Goal: Information Seeking & Learning: Find specific fact

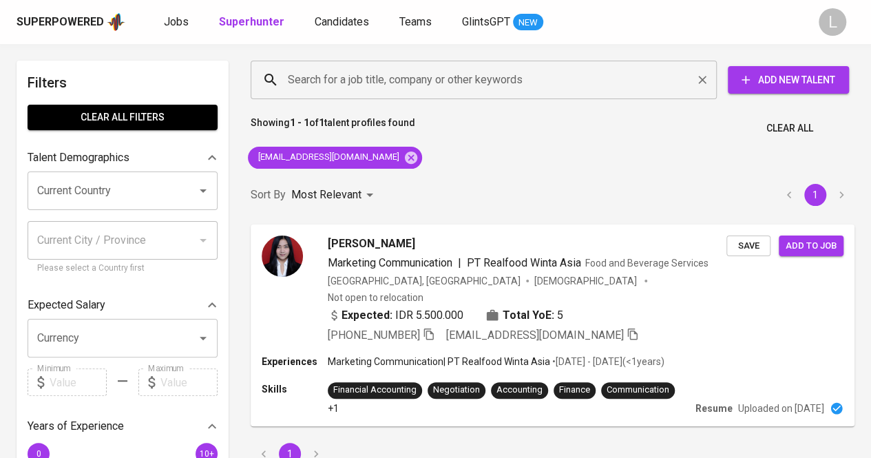
click at [419, 74] on input "Search for a job title, company or other keywords" at bounding box center [487, 80] width 406 height 26
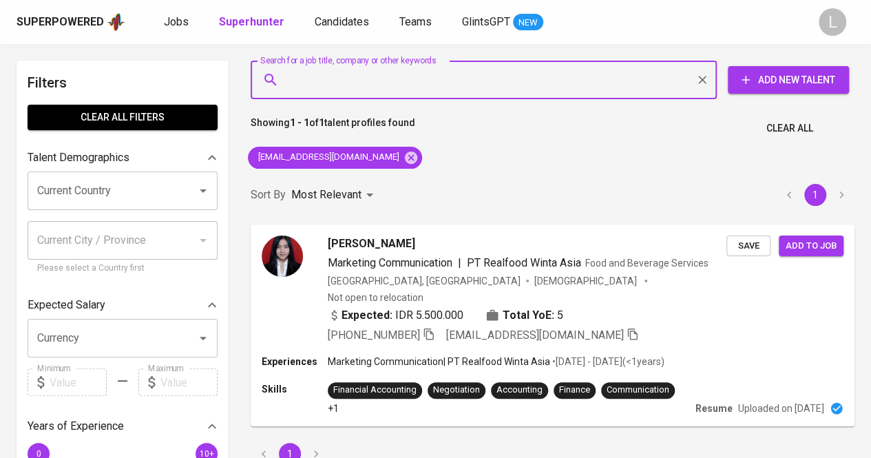
type input ":"
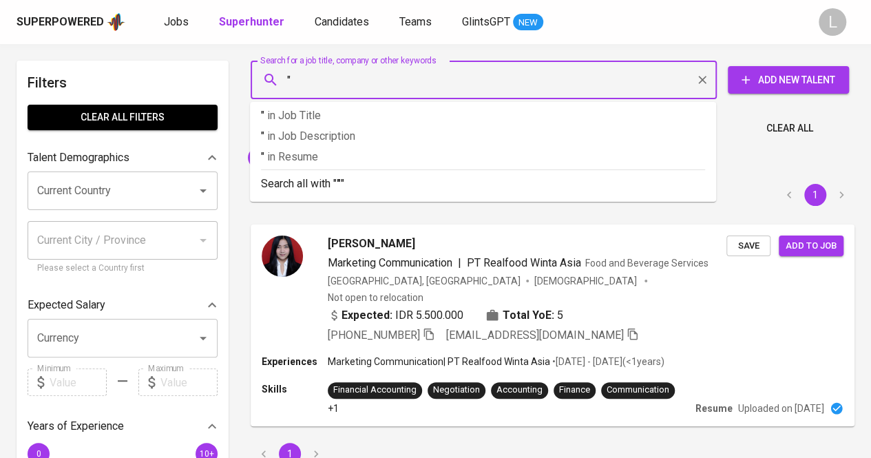
paste input "Tsalissufi Mawarni Azzahra"
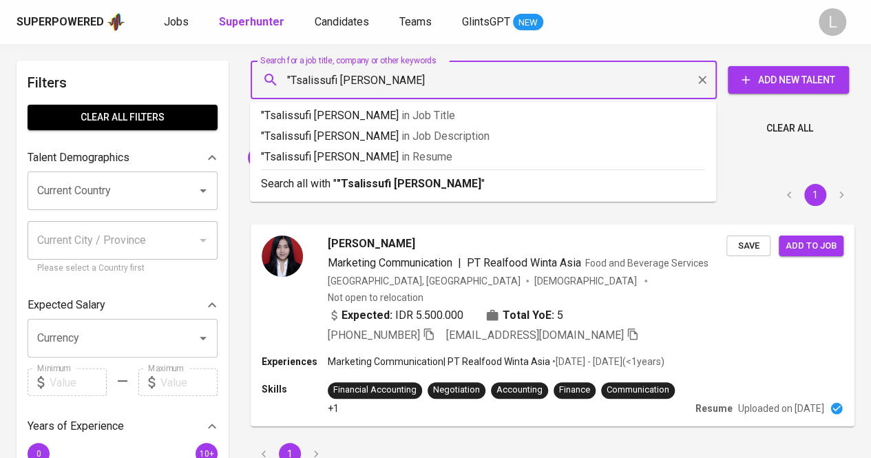
type input ""Tsalissufi Mawarni Azzahra""
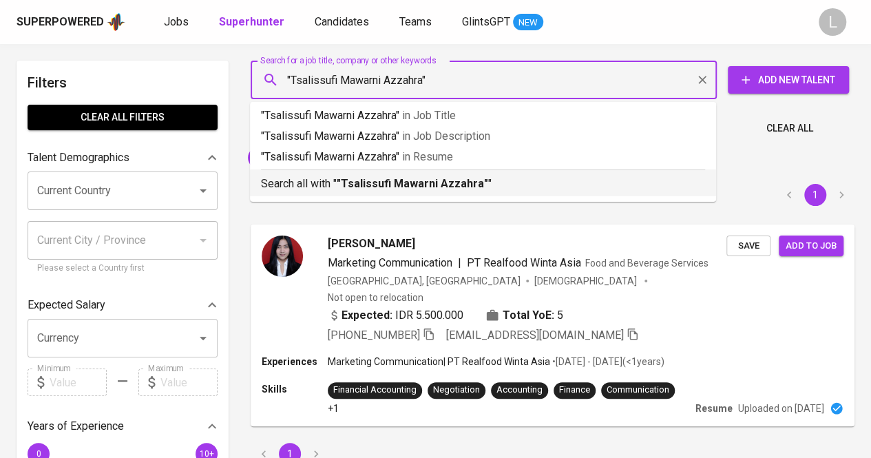
click at [375, 176] on p "Search all with " "Tsalissufi Mawarni Azzahra" "" at bounding box center [483, 184] width 444 height 17
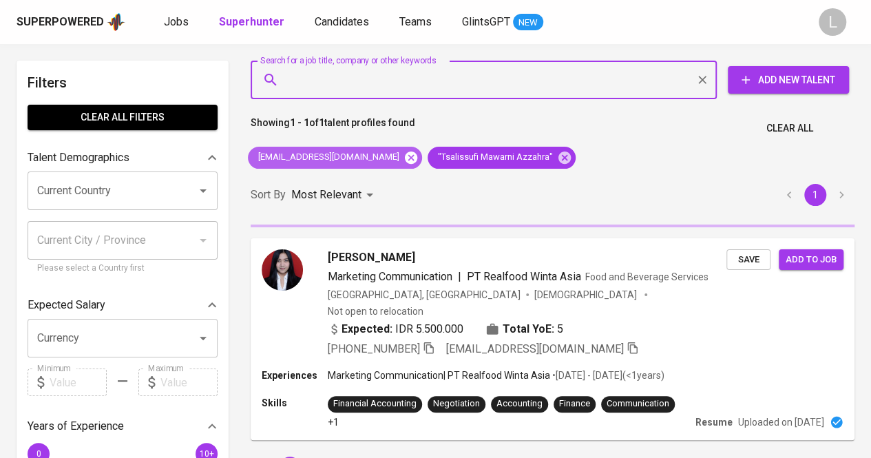
click at [405, 156] on icon at bounding box center [411, 157] width 12 height 12
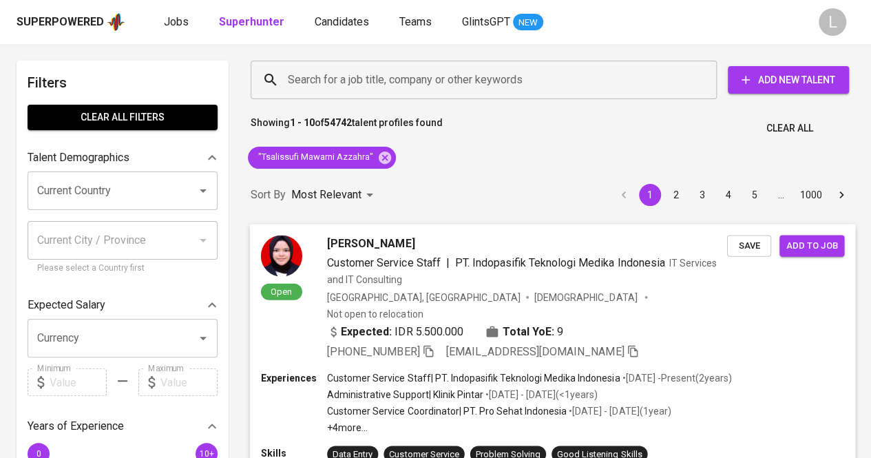
click at [389, 239] on span "[PERSON_NAME]" at bounding box center [370, 243] width 87 height 17
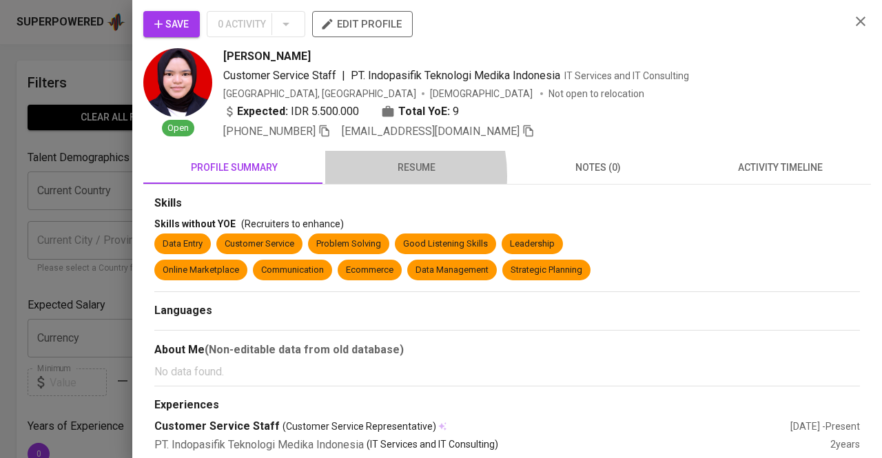
click at [351, 175] on span "resume" at bounding box center [415, 167] width 165 height 17
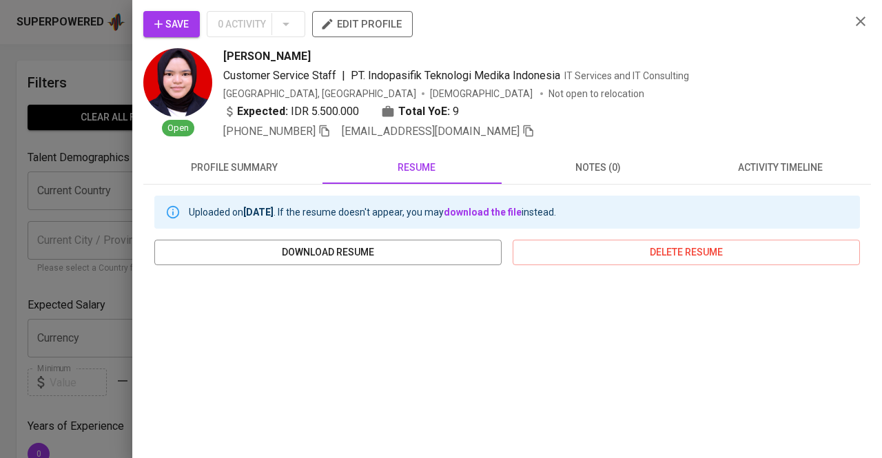
scroll to position [138, 0]
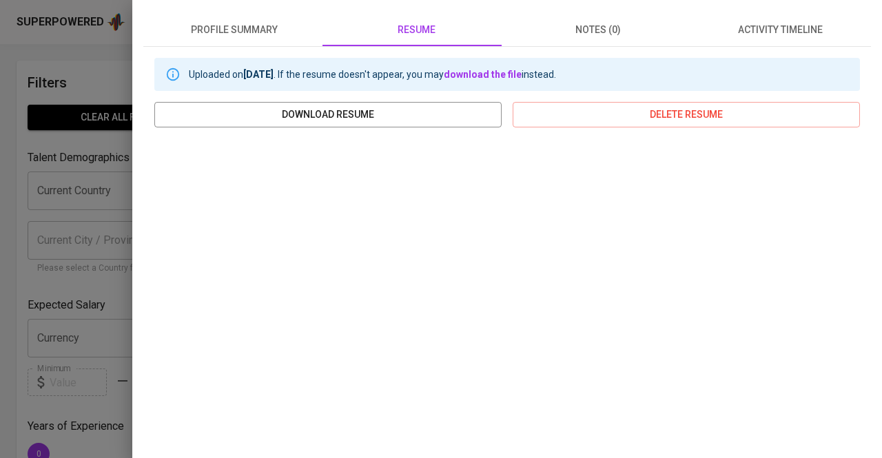
click at [0, 211] on div at bounding box center [441, 229] width 882 height 458
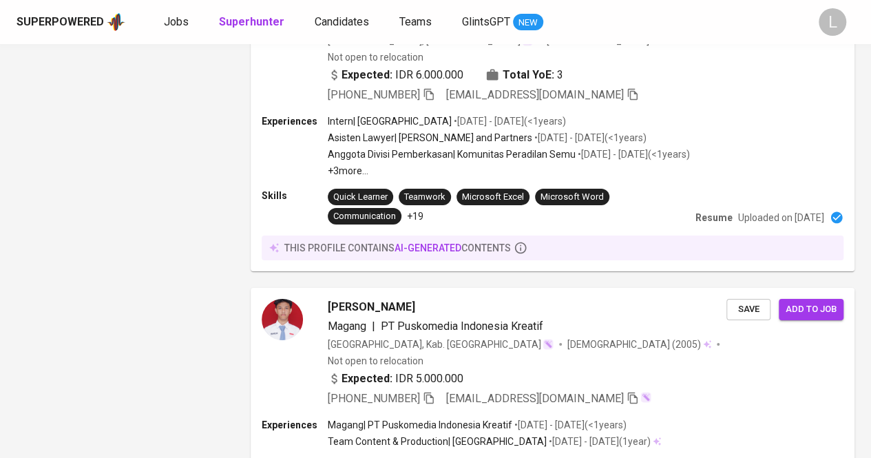
scroll to position [2201, 0]
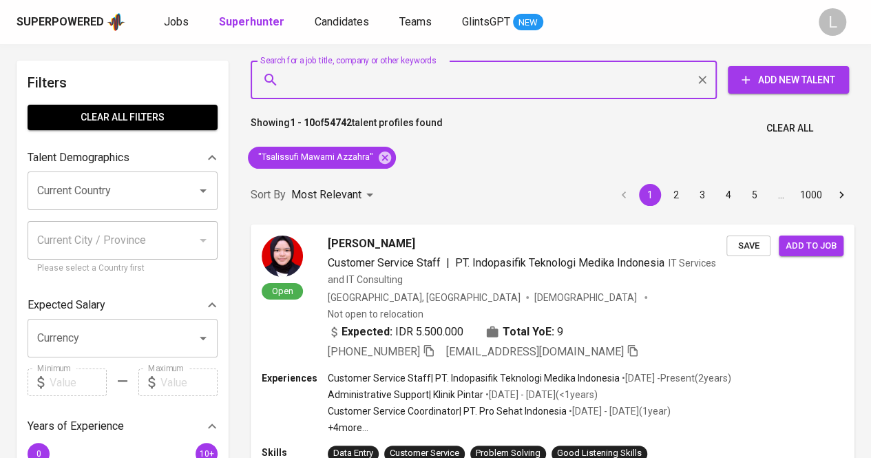
click at [406, 86] on input "Search for a job title, company or other keywords" at bounding box center [487, 80] width 406 height 26
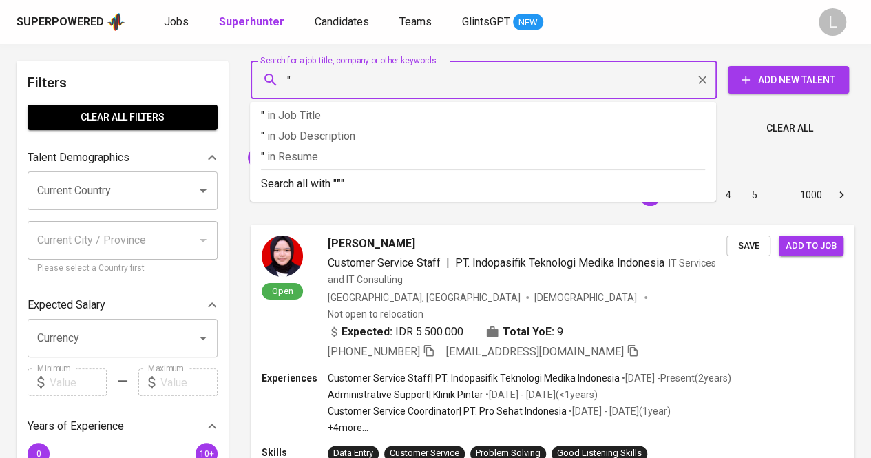
paste input "[PERSON_NAME]"
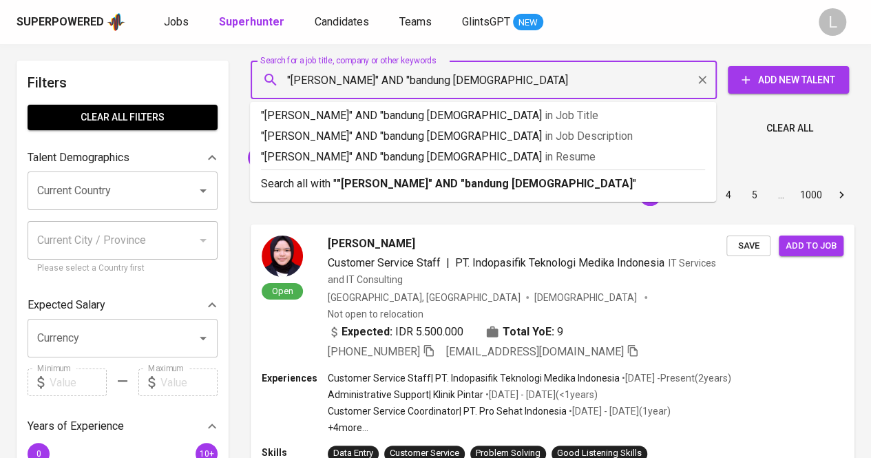
type input ""[PERSON_NAME]" AND "bandung [DEMOGRAPHIC_DATA]""
click at [411, 180] on b ""[PERSON_NAME]" AND "bandung [DEMOGRAPHIC_DATA]"" at bounding box center [487, 183] width 300 height 13
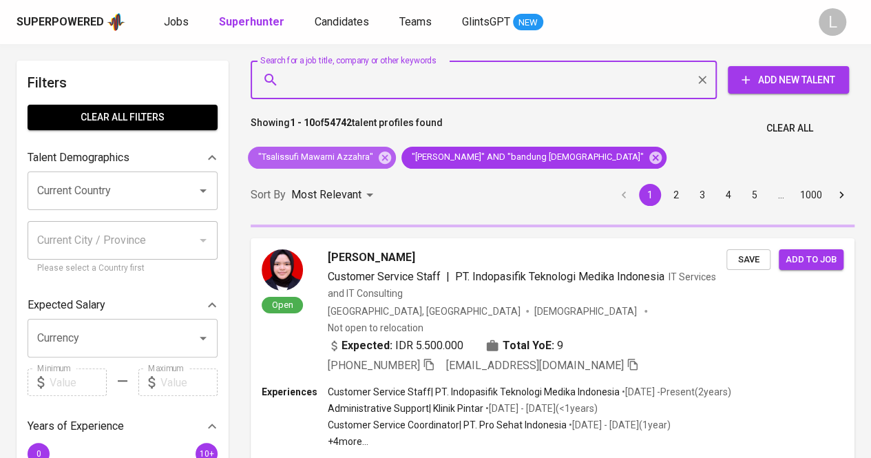
click at [384, 159] on icon at bounding box center [385, 157] width 12 height 12
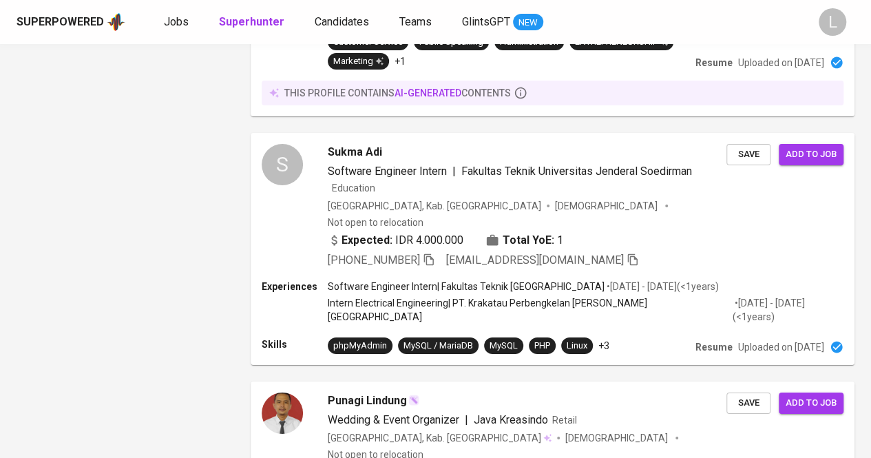
scroll to position [2549, 0]
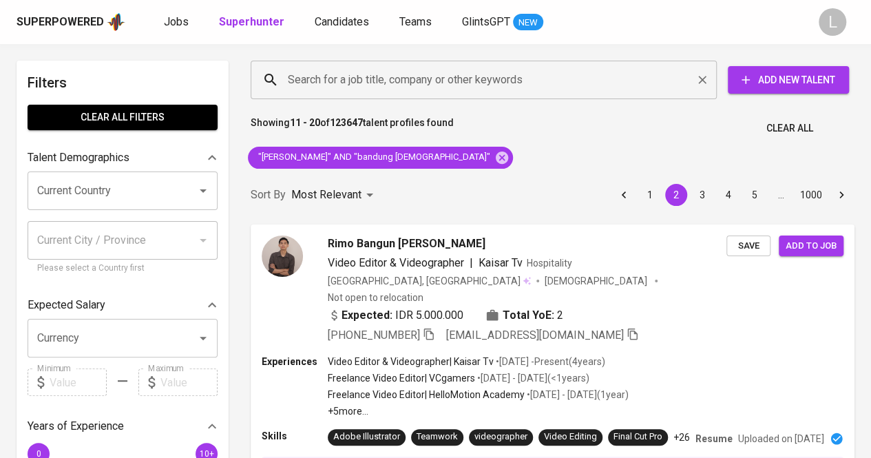
click at [457, 75] on input "Search for a job title, company or other keywords" at bounding box center [487, 80] width 406 height 26
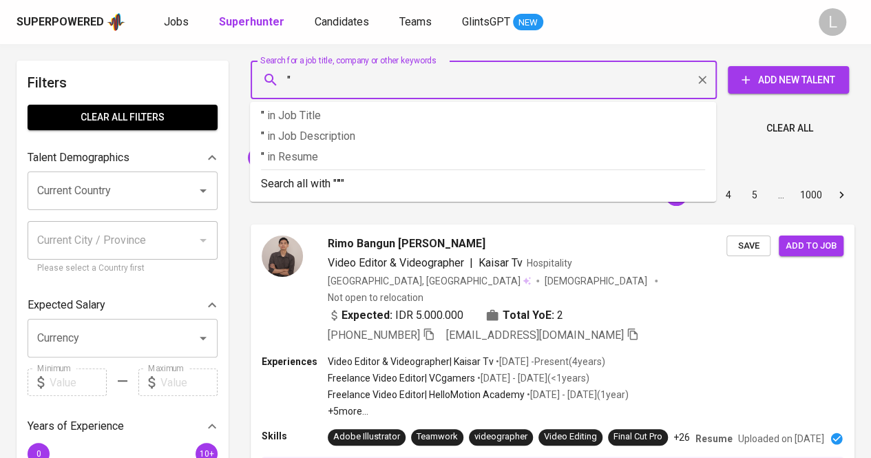
paste input "Novita Dewi Karlina"
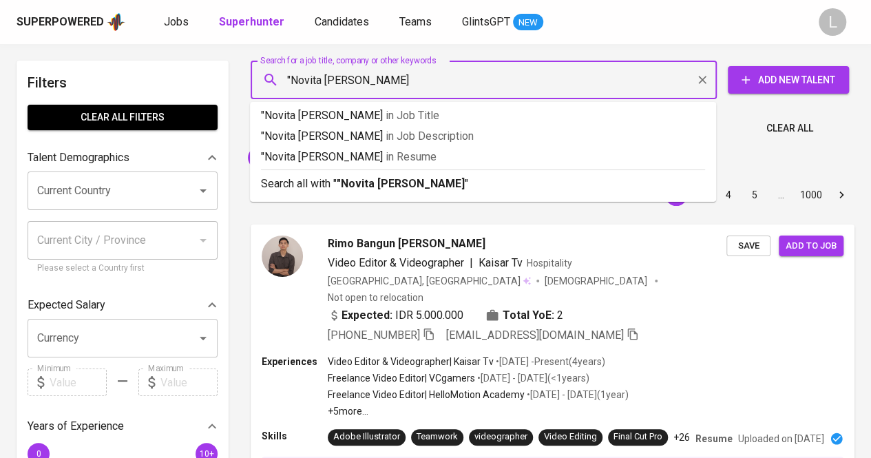
type input ""Novita Dewi Karlina""
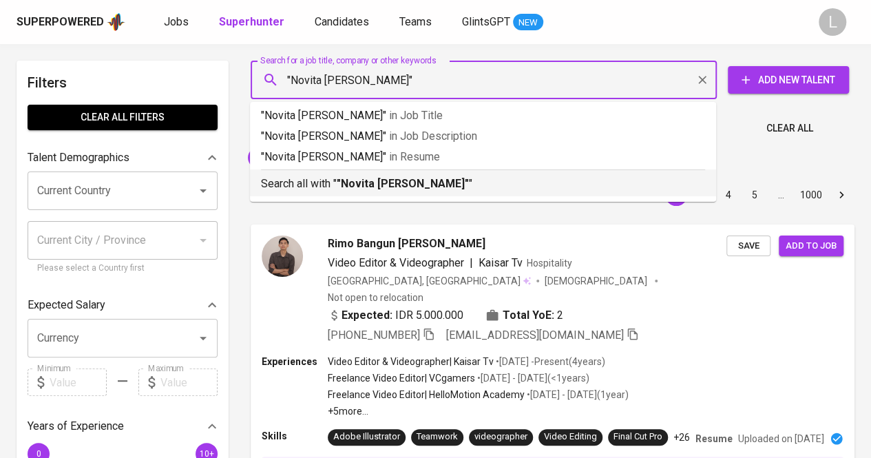
click at [424, 182] on b ""Novita Dewi Karlina"" at bounding box center [403, 183] width 132 height 13
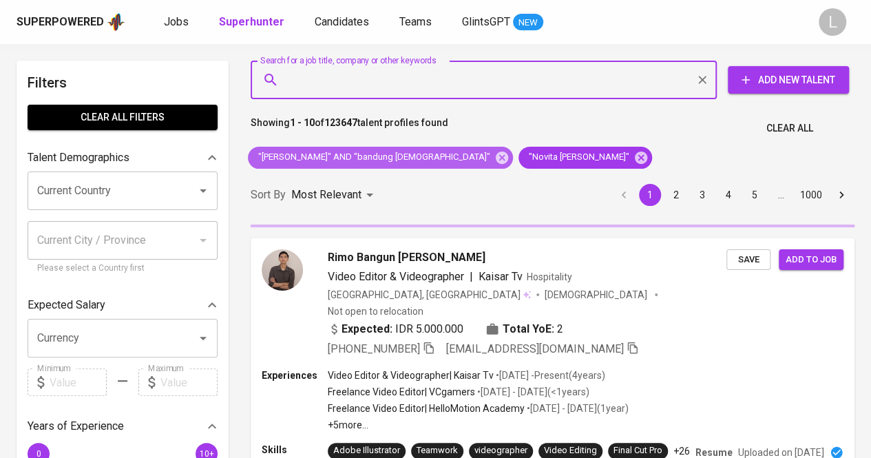
drag, startPoint x: 449, startPoint y: 157, endPoint x: 430, endPoint y: 171, distance: 23.7
click at [496, 158] on icon at bounding box center [502, 157] width 12 height 12
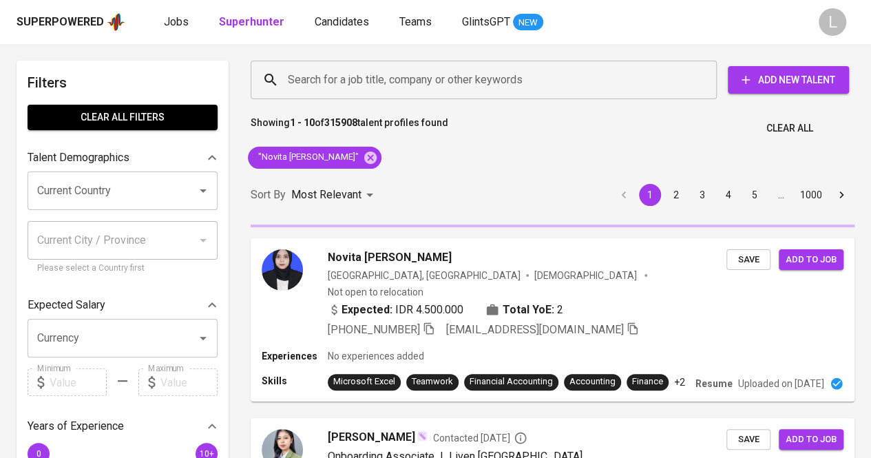
scroll to position [45, 0]
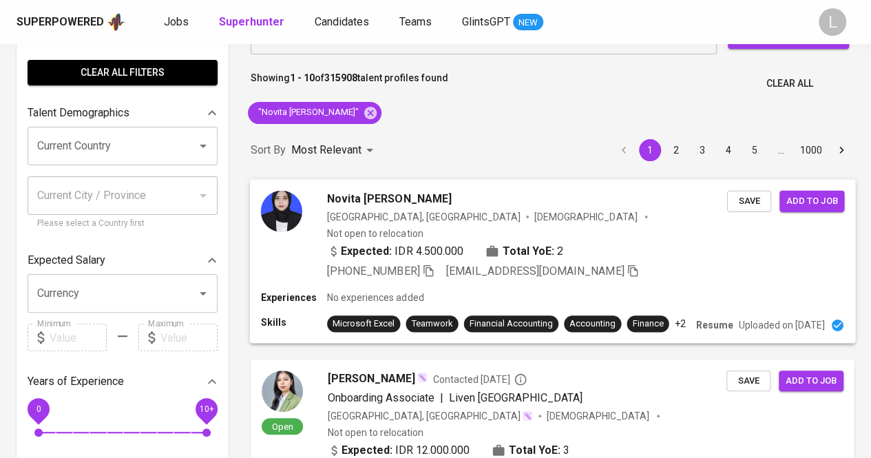
click at [344, 190] on span "Novita Dewi Karlina" at bounding box center [389, 198] width 125 height 17
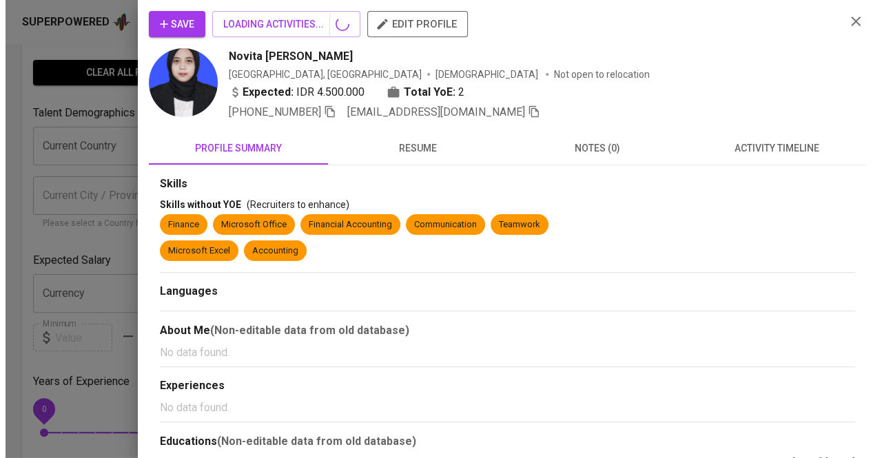
scroll to position [138, 0]
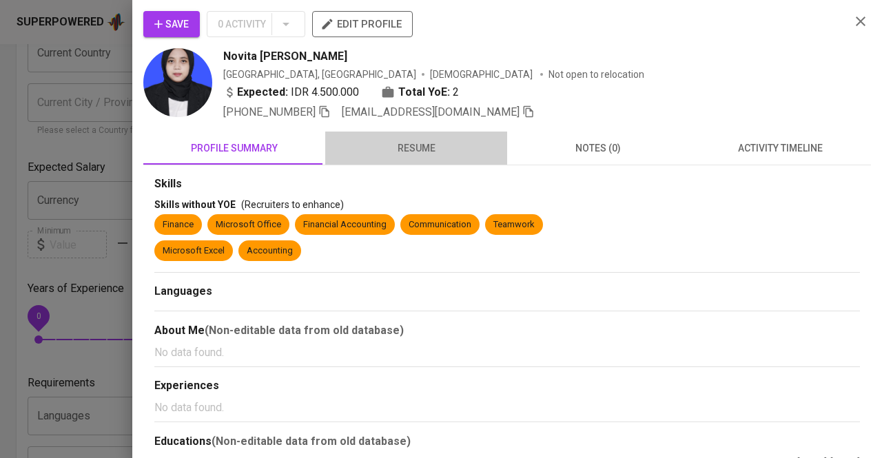
click at [417, 149] on span "resume" at bounding box center [415, 148] width 165 height 17
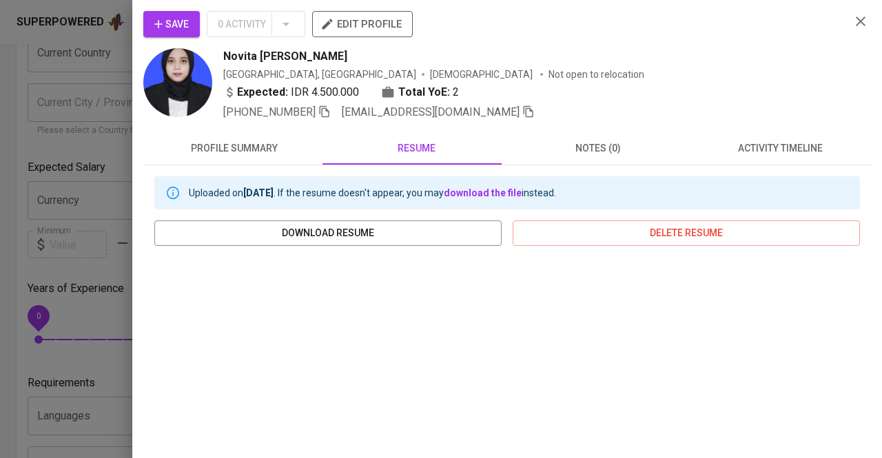
scroll to position [207, 0]
click at [329, 110] on icon "button" at bounding box center [325, 112] width 10 height 12
click at [14, 144] on div at bounding box center [441, 229] width 882 height 458
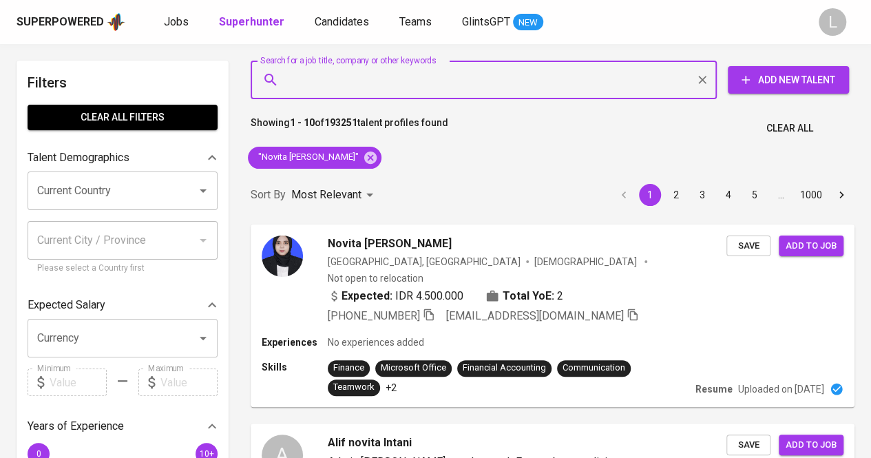
click at [446, 82] on input "Search for a job title, company or other keywords" at bounding box center [487, 80] width 406 height 26
paste input "daristay89@gmail.com"
type input "daristay89@gmail.com"
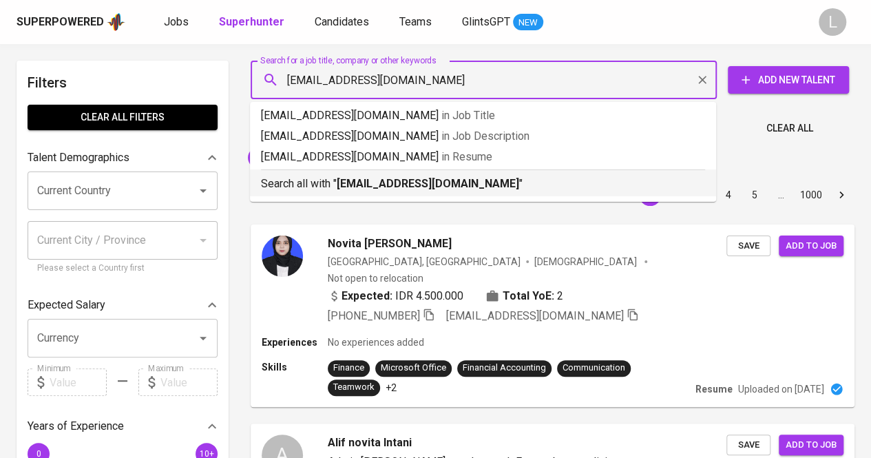
click at [411, 185] on b "daristay89@gmail.com" at bounding box center [428, 183] width 183 height 13
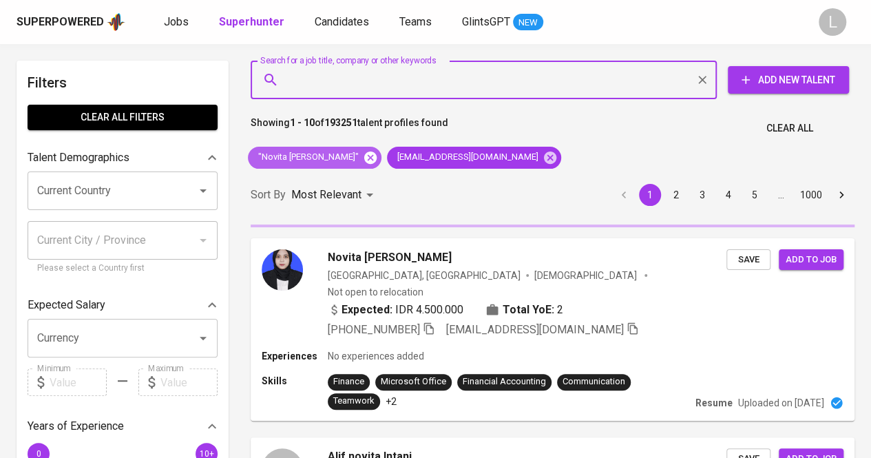
click at [364, 154] on icon at bounding box center [370, 157] width 12 height 12
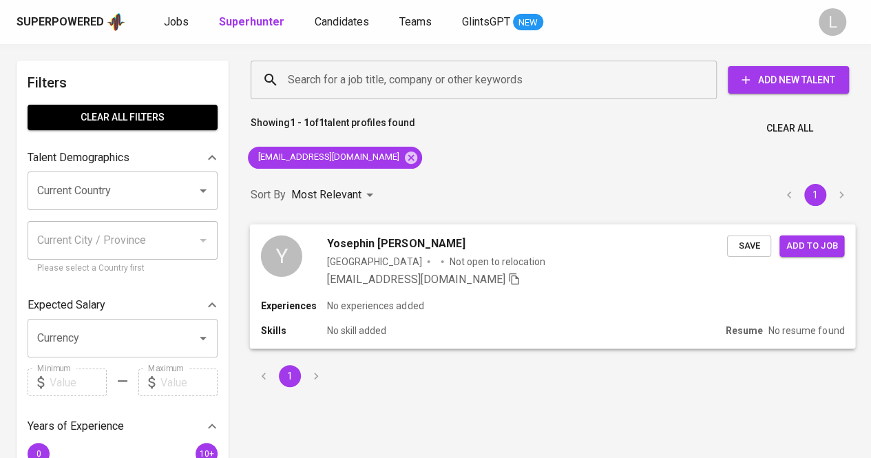
click at [435, 245] on span "Yosephin Darista Hasfrentia" at bounding box center [396, 243] width 138 height 17
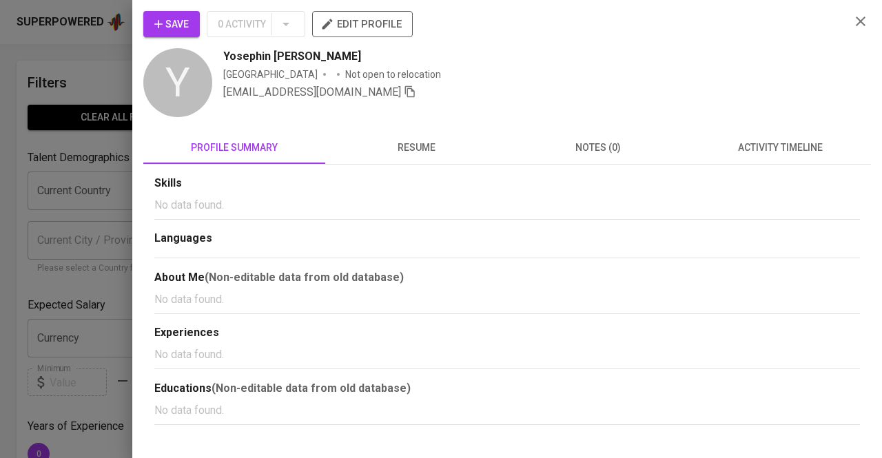
click at [444, 136] on button "resume" at bounding box center [416, 147] width 182 height 33
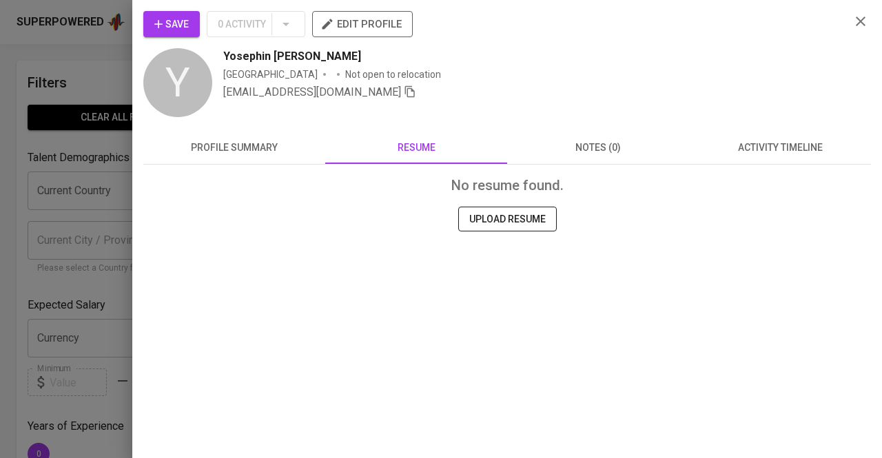
click at [75, 205] on div at bounding box center [441, 229] width 882 height 458
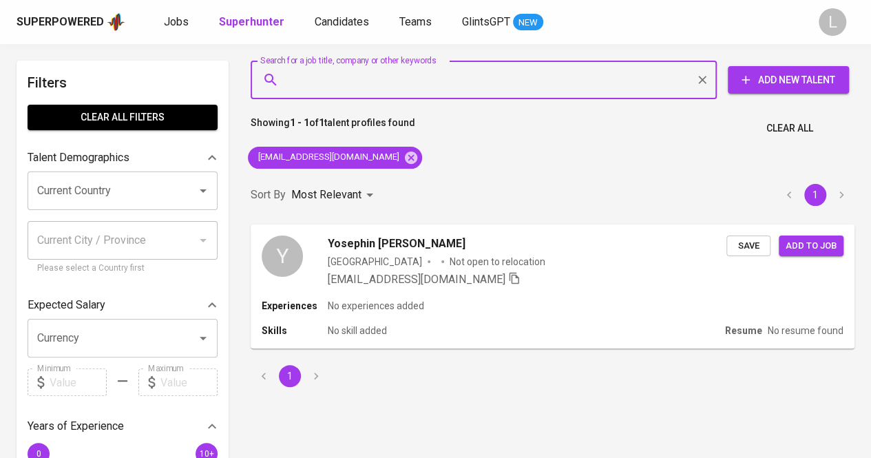
click at [417, 85] on input "Search for a job title, company or other keywords" at bounding box center [487, 80] width 406 height 26
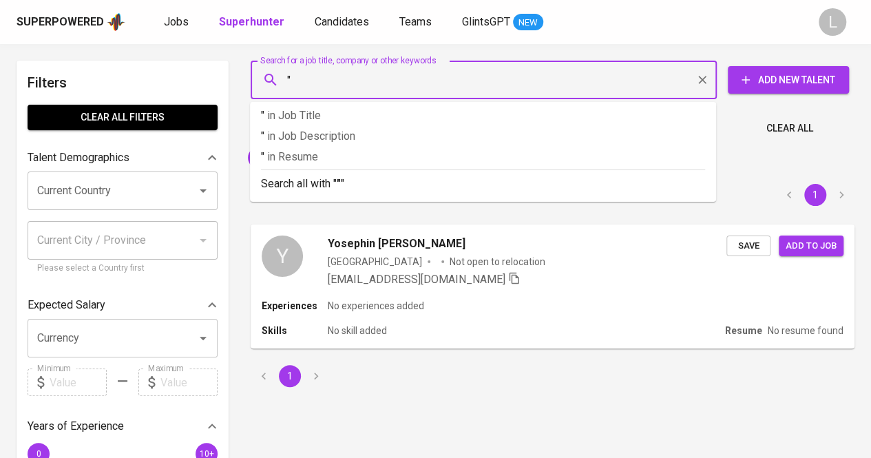
paste input "Yosephin Darista Hasfrentia"
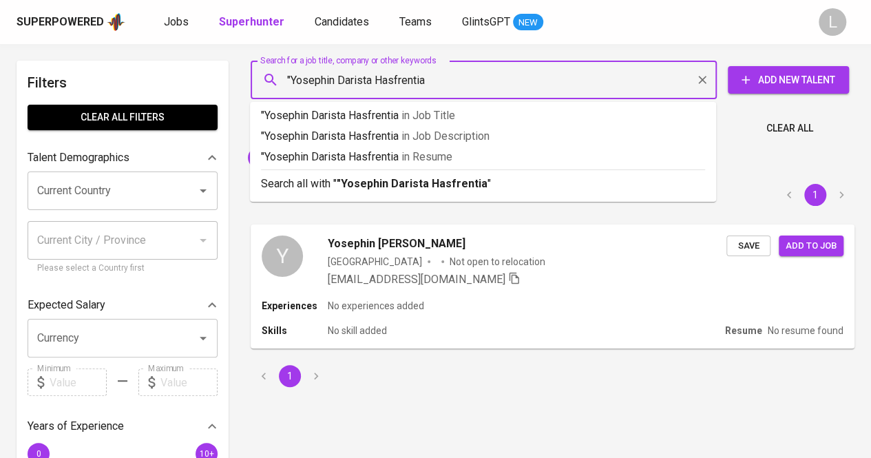
type input ""Yosephin Darista Hasfrentia""
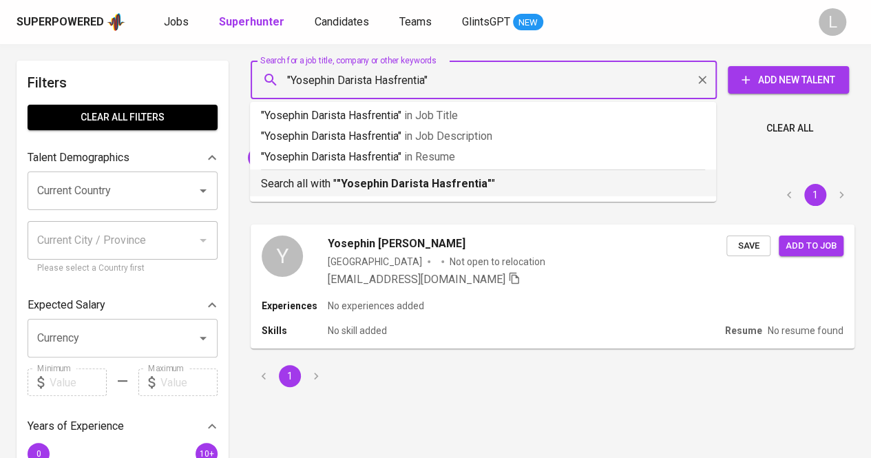
click at [434, 178] on b ""Yosephin Darista Hasfrentia"" at bounding box center [414, 183] width 155 height 13
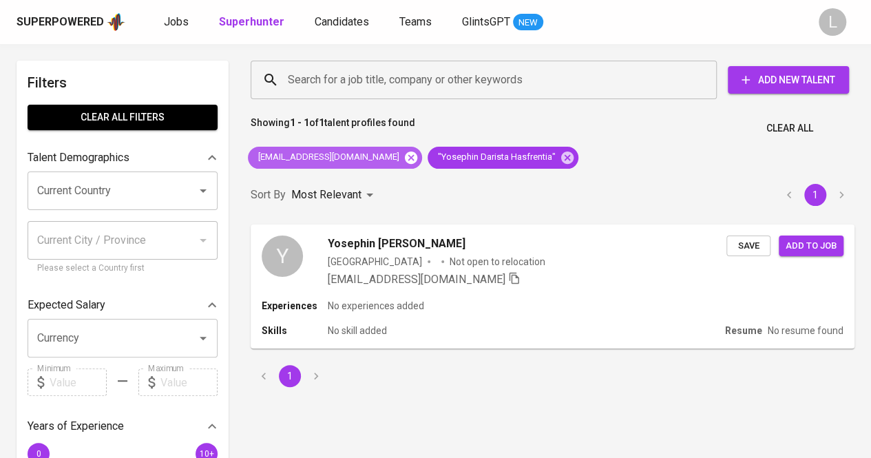
click at [404, 154] on icon at bounding box center [411, 157] width 15 height 15
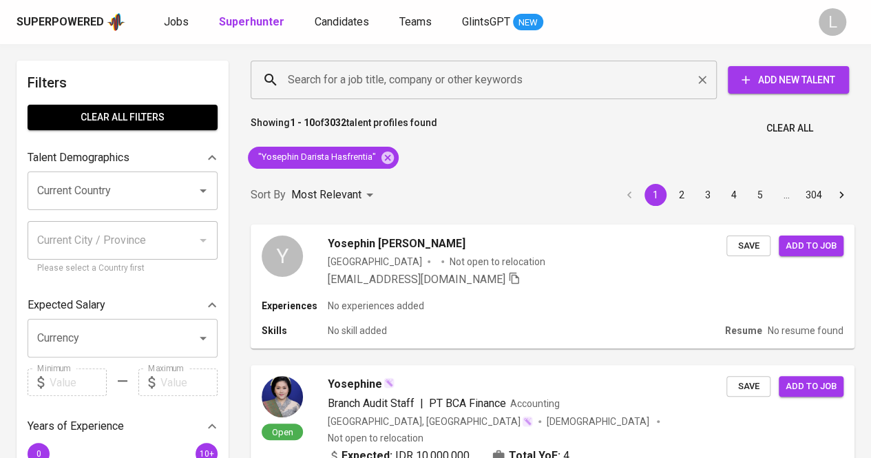
click at [363, 74] on input "Search for a job title, company or other keywords" at bounding box center [487, 80] width 406 height 26
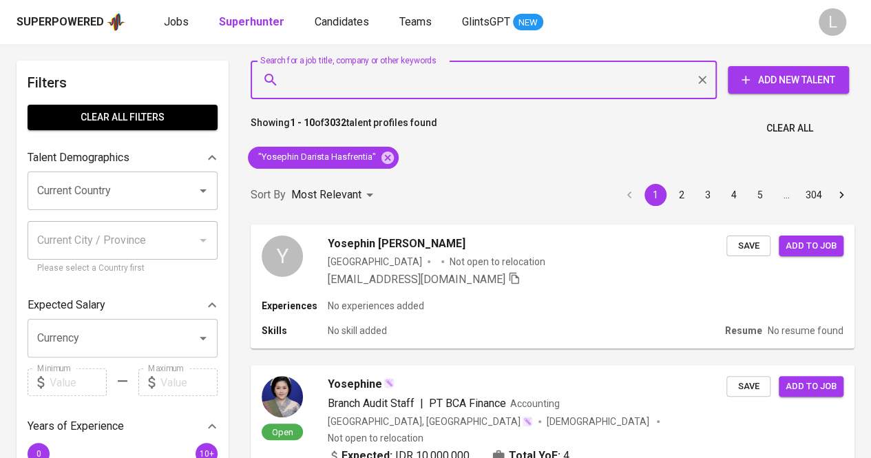
paste input "lusianajessica@yahoo.com"
type input "lusianajessica@yahoo.com"
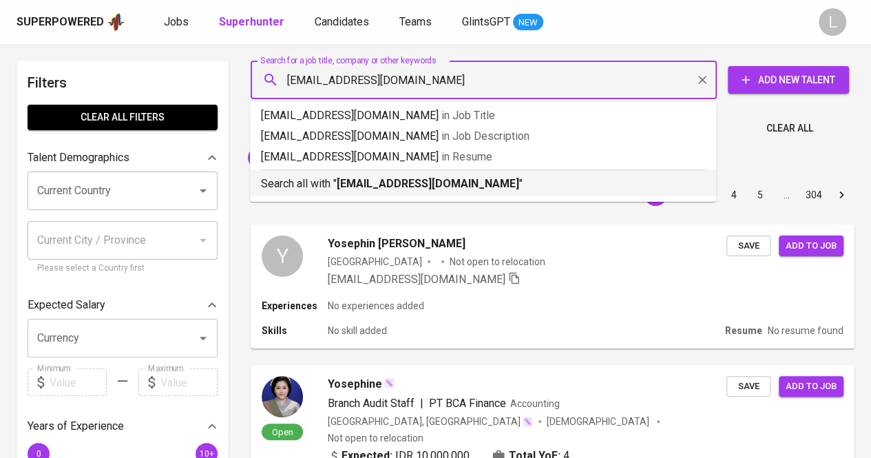
click at [383, 183] on b "lusianajessica@yahoo.com" at bounding box center [428, 183] width 183 height 13
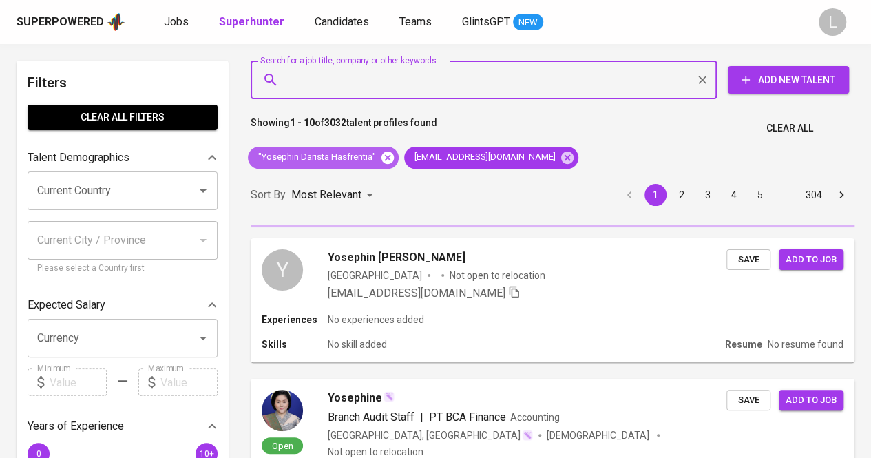
click at [383, 155] on icon at bounding box center [388, 157] width 12 height 12
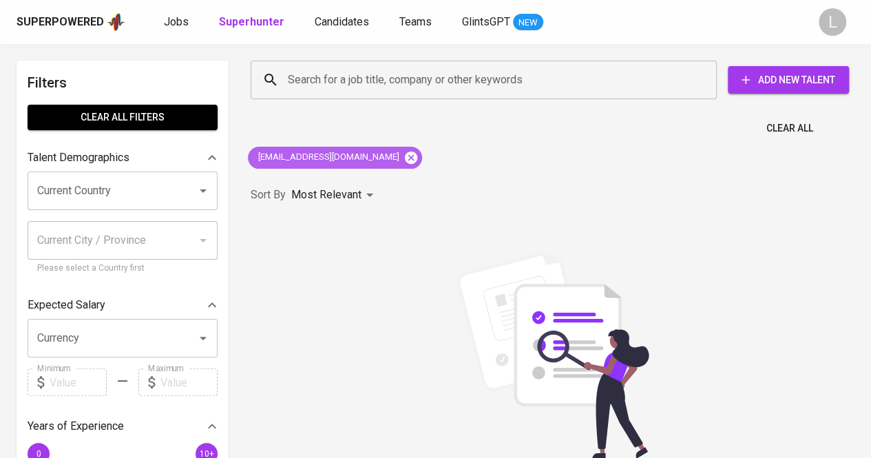
click at [405, 152] on icon at bounding box center [411, 157] width 12 height 12
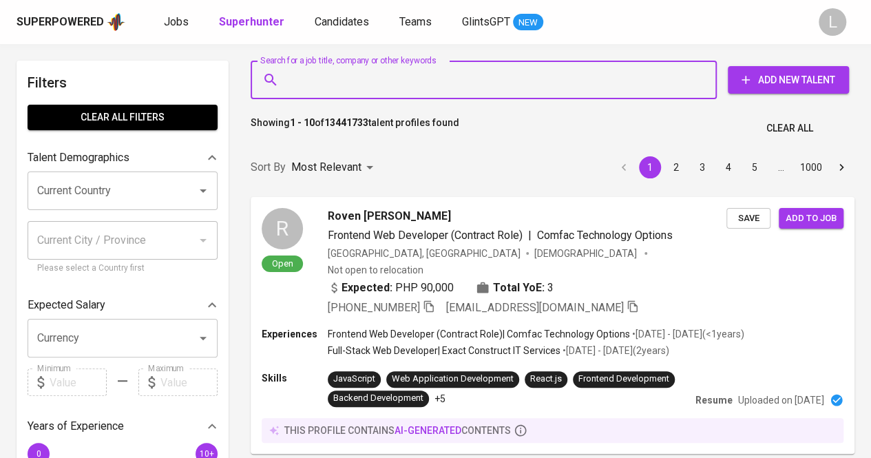
click at [437, 78] on input "Search for a job title, company or other keywords" at bounding box center [487, 80] width 406 height 26
paste input "lusianajessica@yahoo.com"
type input "lusianajessica@yahoo.com"
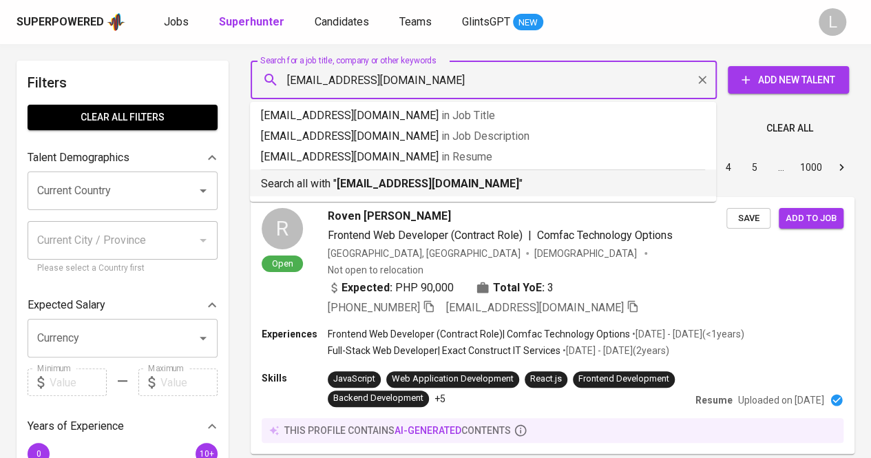
click at [378, 178] on b "lusianajessica@yahoo.com" at bounding box center [428, 183] width 183 height 13
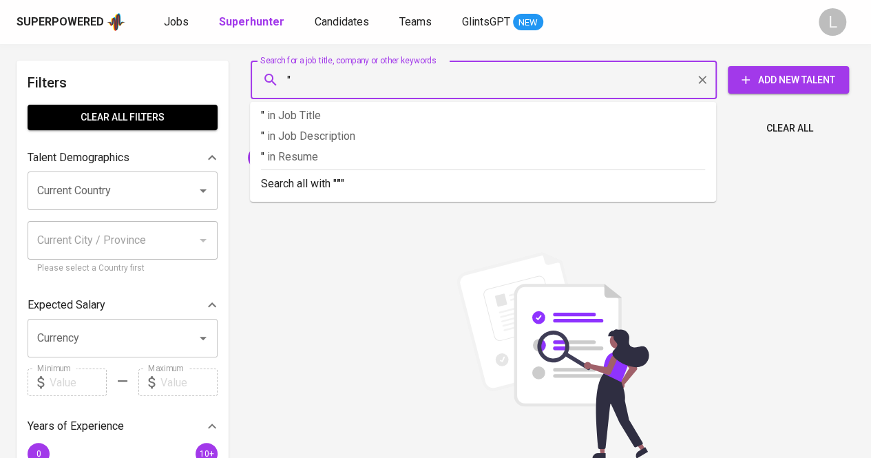
paste input "Lusiana Jessica"
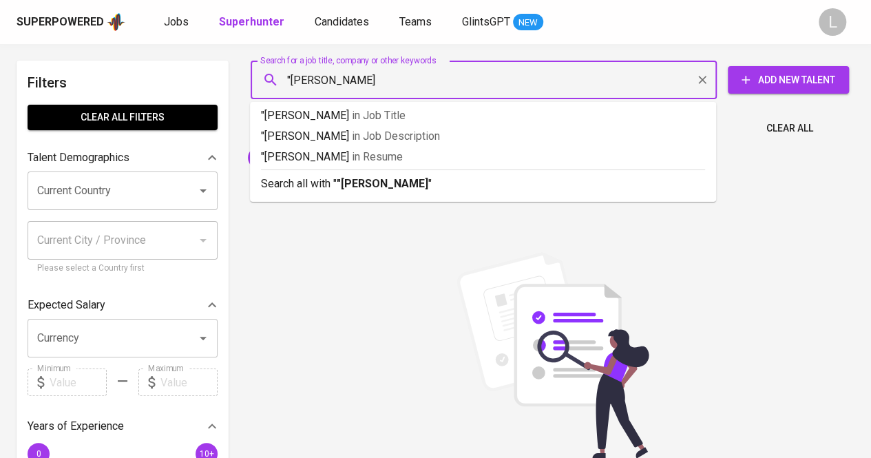
type input ""Lusiana Jessica""
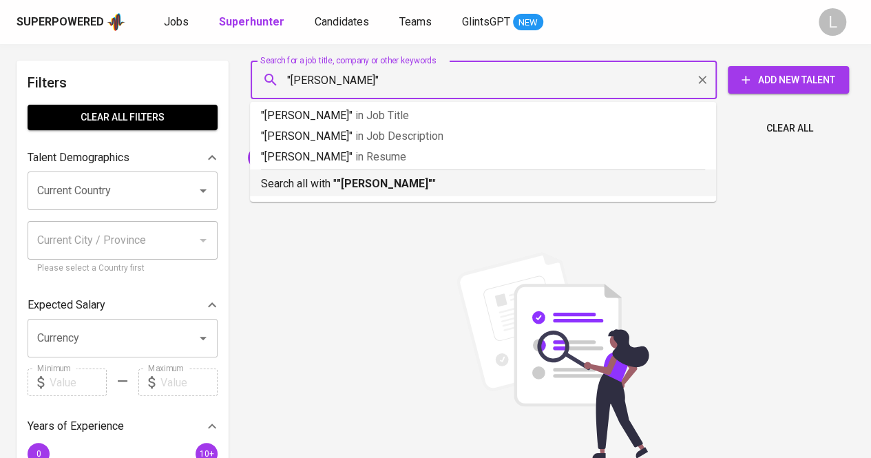
click at [455, 173] on div "Search all with " "Lusiana Jessica" "" at bounding box center [483, 180] width 444 height 23
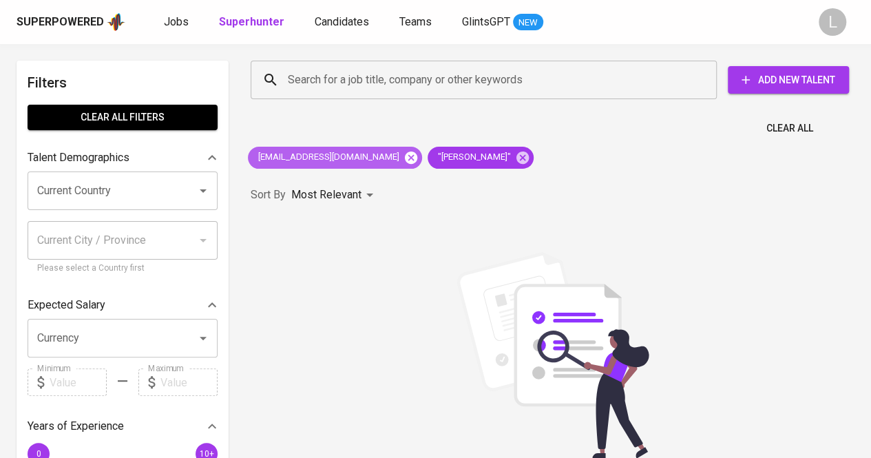
click at [405, 153] on icon at bounding box center [411, 157] width 12 height 12
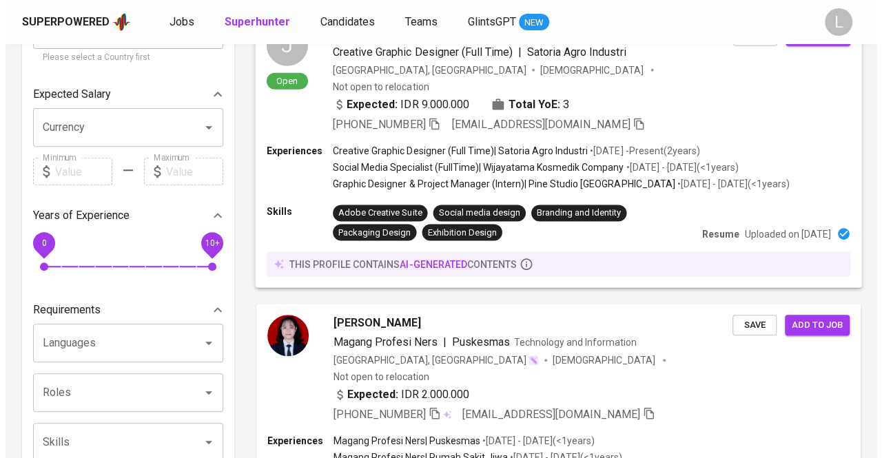
scroll to position [413, 0]
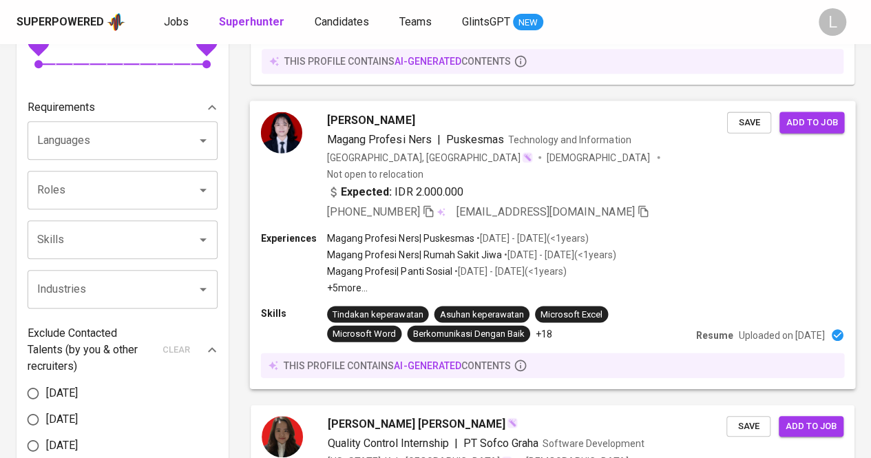
click at [364, 112] on span "Jessica Lusiana" at bounding box center [370, 120] width 87 height 17
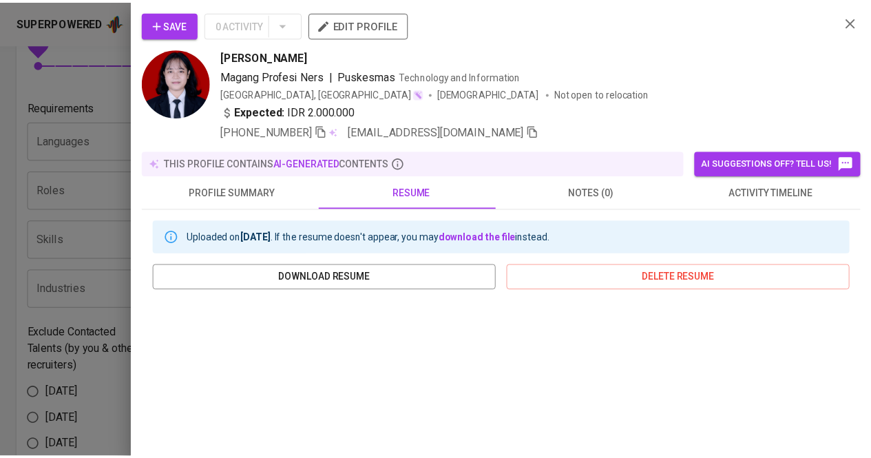
scroll to position [276, 0]
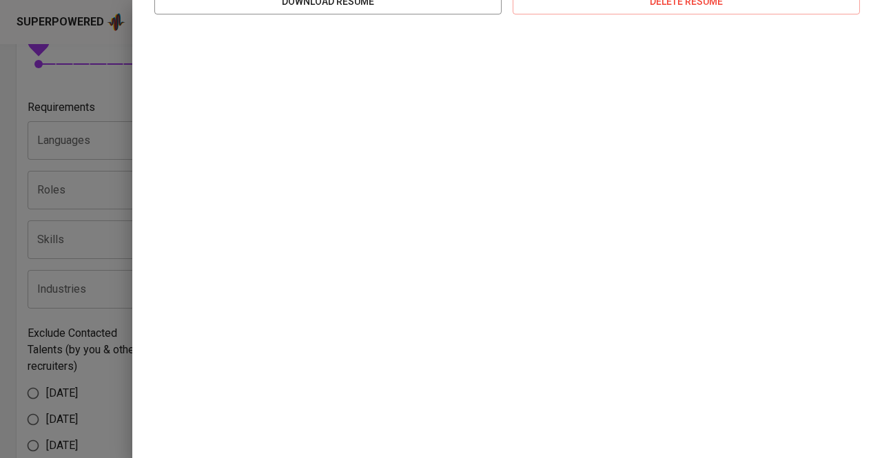
click at [75, 126] on div at bounding box center [441, 229] width 882 height 458
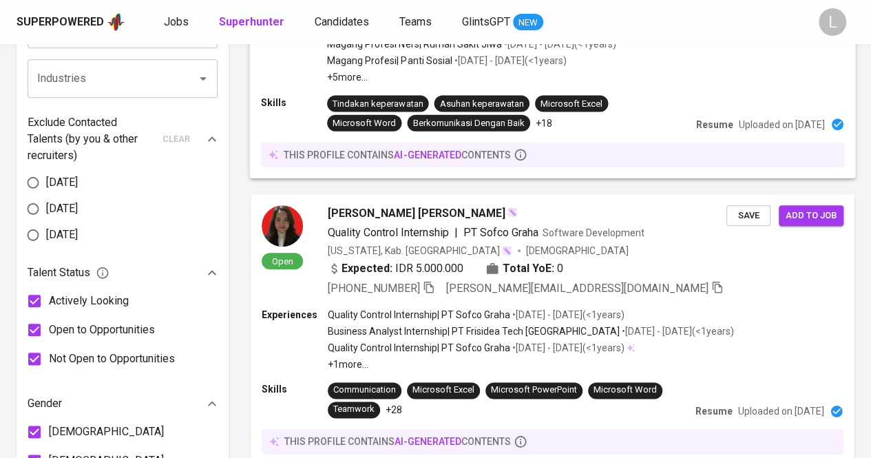
scroll to position [413, 0]
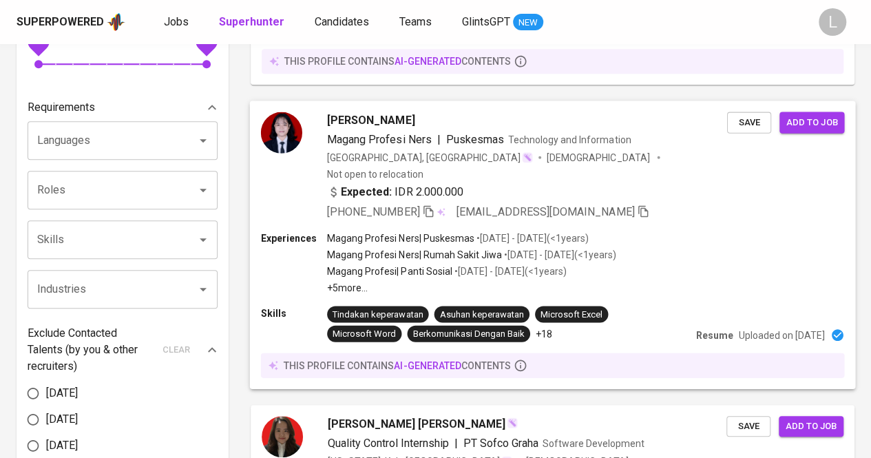
click at [350, 112] on span "Jessica Lusiana" at bounding box center [370, 120] width 87 height 17
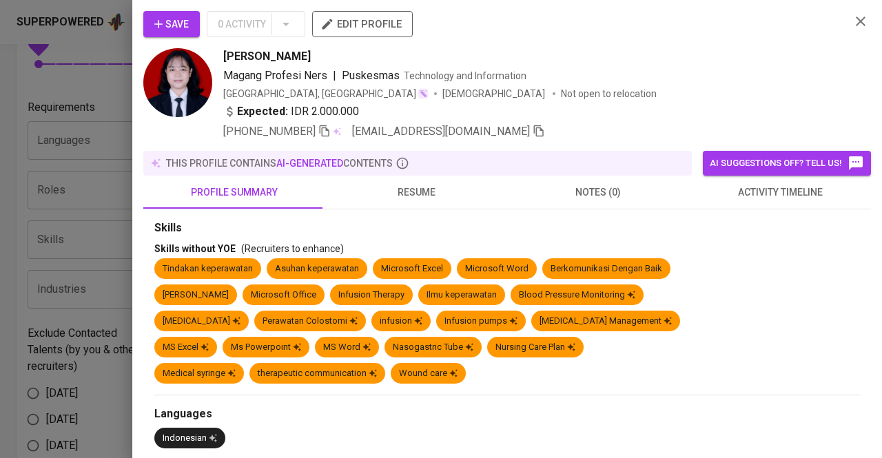
click at [74, 159] on div at bounding box center [441, 229] width 882 height 458
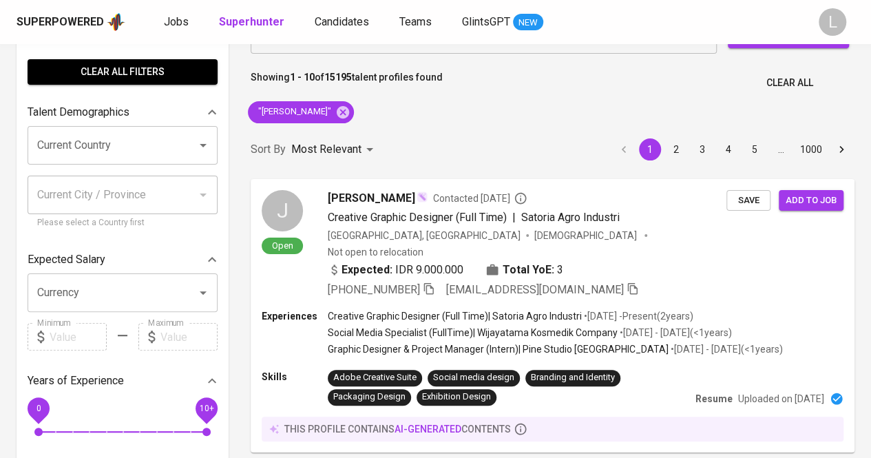
scroll to position [0, 0]
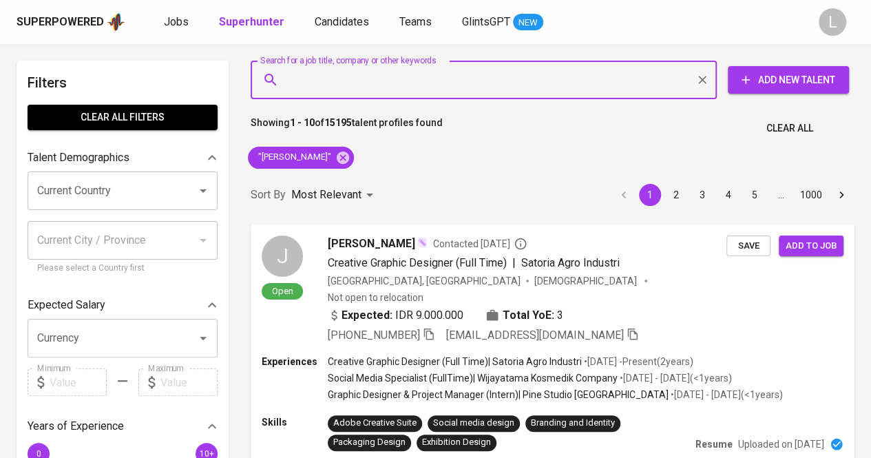
click at [485, 83] on input "Search for a job title, company or other keywords" at bounding box center [487, 80] width 406 height 26
paste input "viany_vie88@yahoo.com"
type input "viany_vie88@yahoo.com"
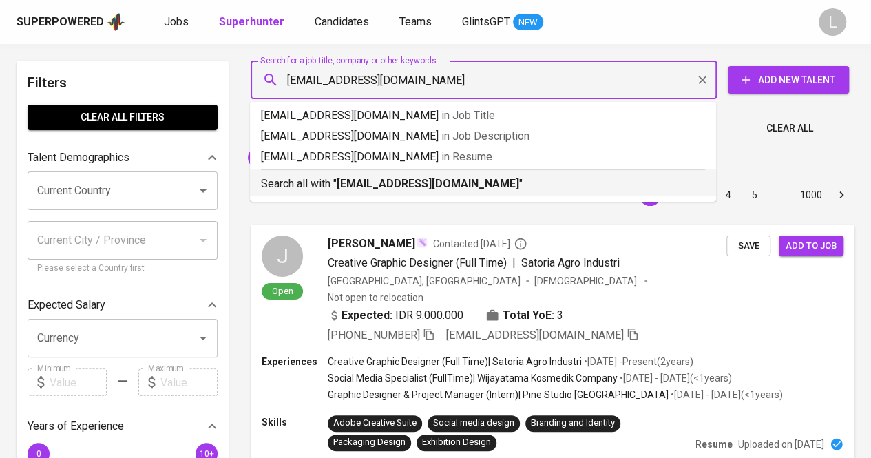
click at [426, 187] on b "viany_vie88@yahoo.com" at bounding box center [428, 183] width 183 height 13
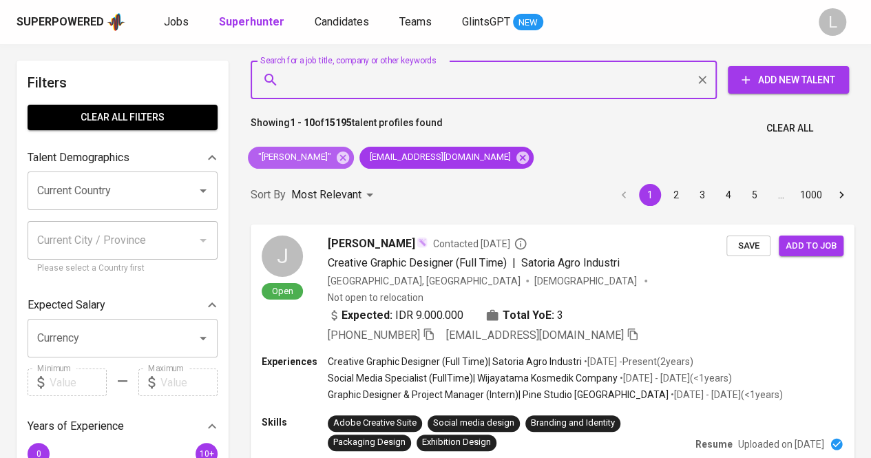
click at [343, 156] on icon at bounding box center [343, 157] width 12 height 12
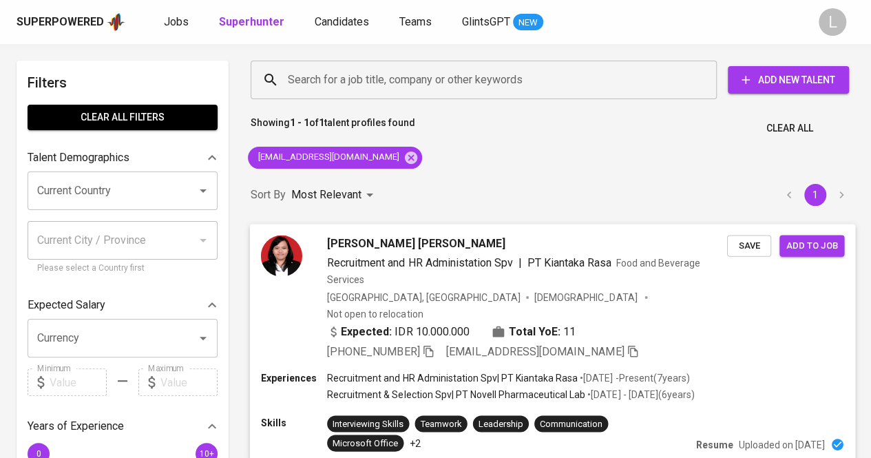
scroll to position [138, 0]
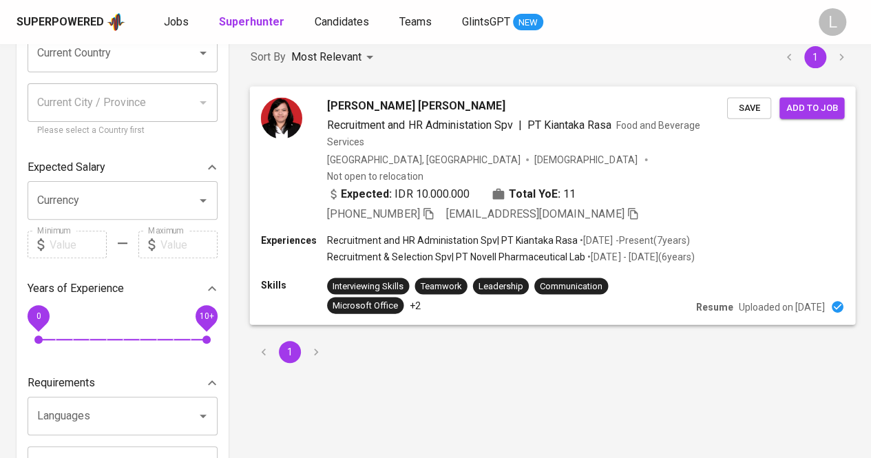
click at [431, 207] on icon "button" at bounding box center [428, 213] width 12 height 12
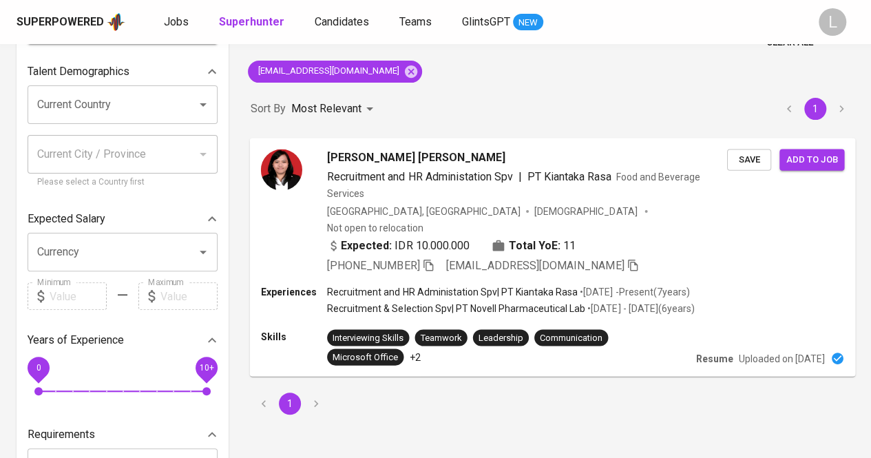
scroll to position [0, 0]
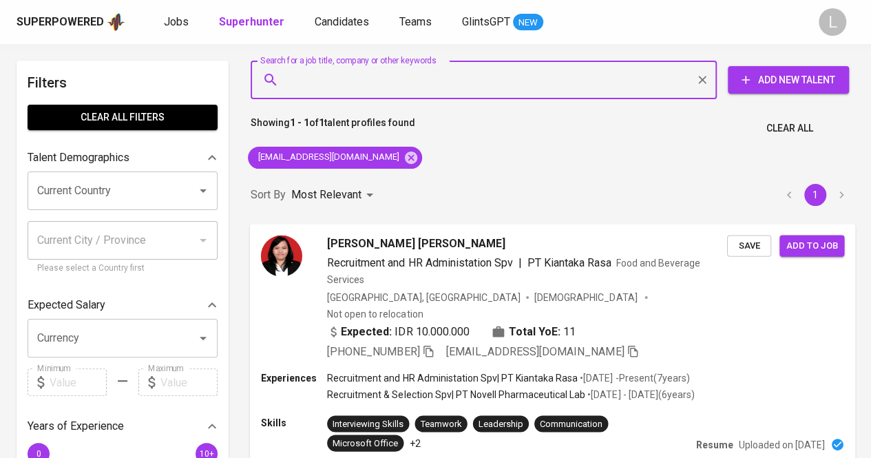
click at [480, 91] on input "Search for a job title, company or other keywords" at bounding box center [487, 80] width 406 height 26
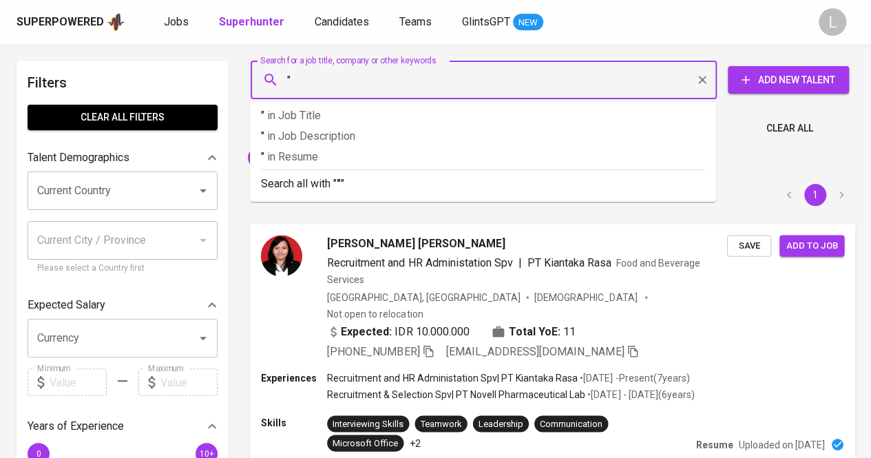
paste input "Nahda Zelvia"
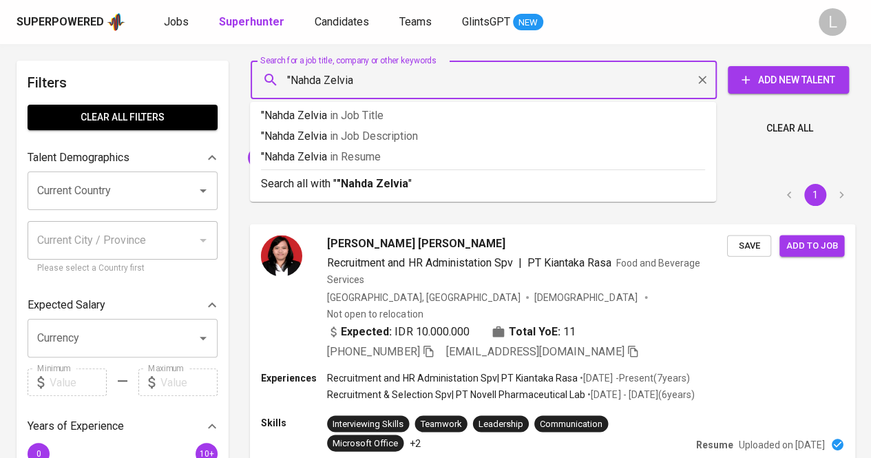
type input ""Nahda Zelvia""
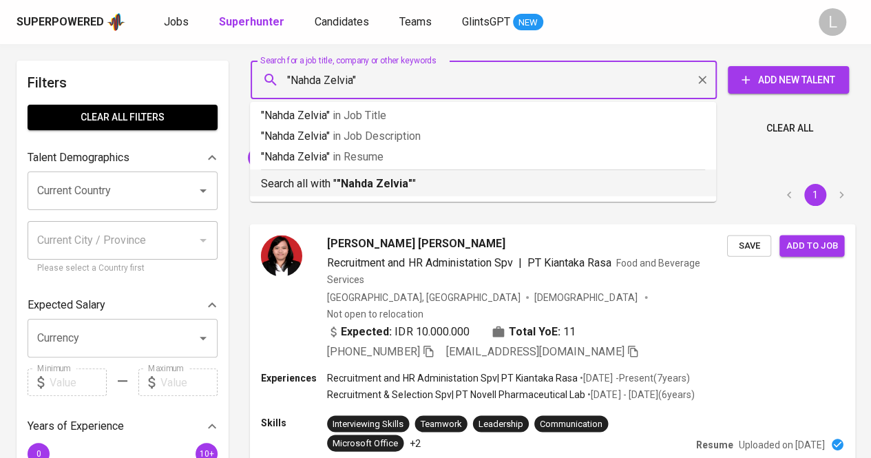
click at [385, 173] on div "Search all with " "Nahda Zelvia" "" at bounding box center [483, 180] width 444 height 23
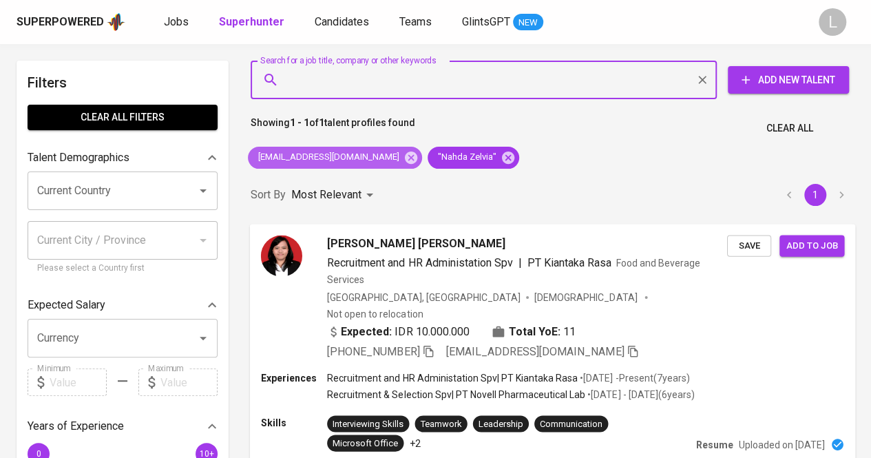
click at [405, 154] on icon at bounding box center [411, 157] width 12 height 12
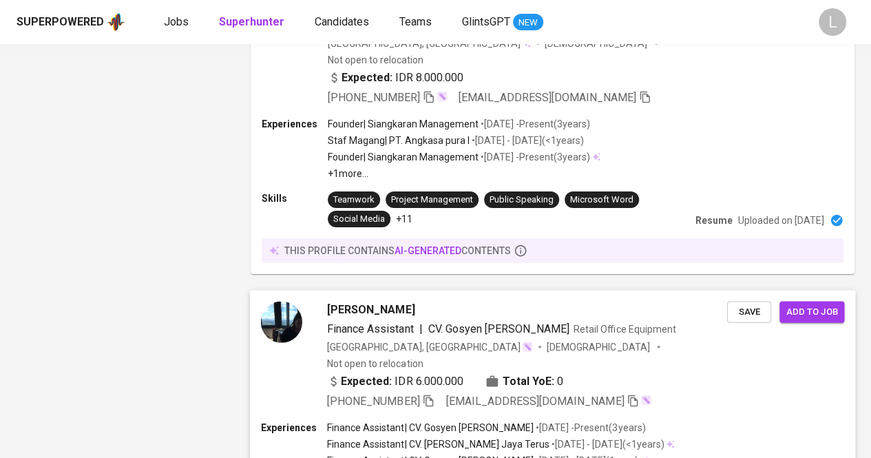
scroll to position [2497, 0]
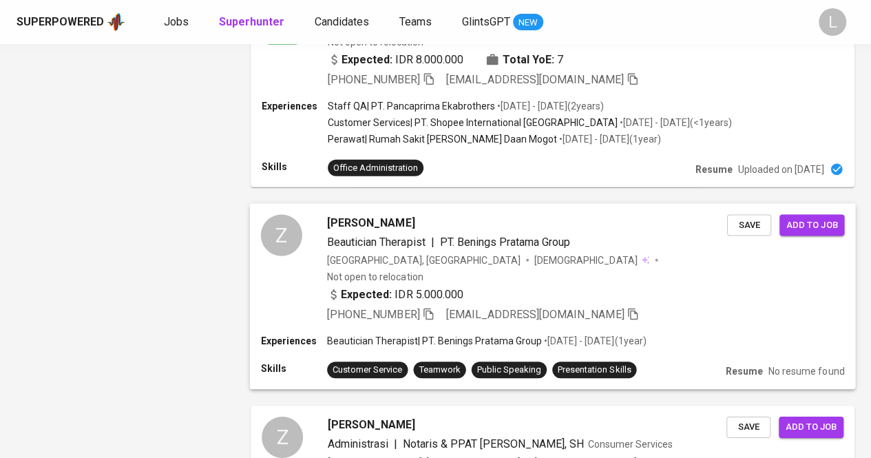
scroll to position [2175, 0]
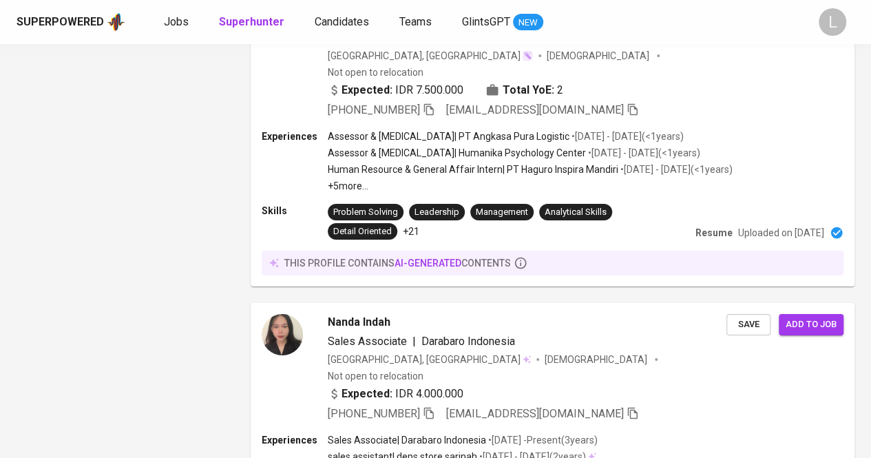
scroll to position [2470, 0]
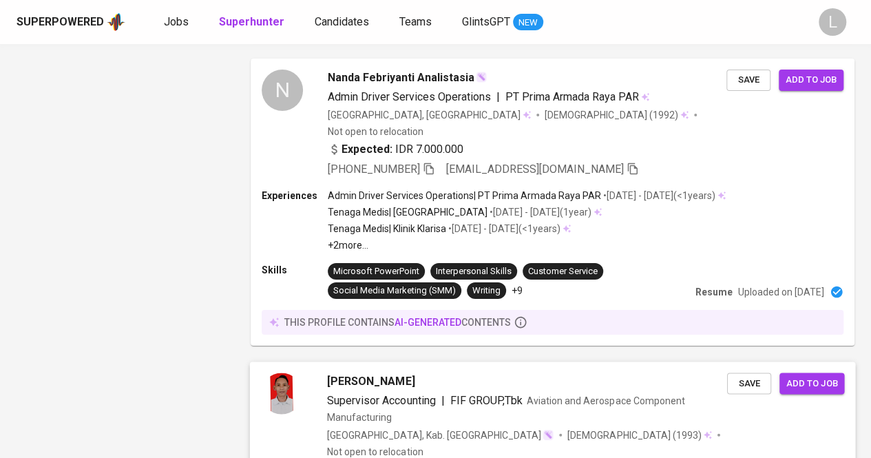
scroll to position [2618, 0]
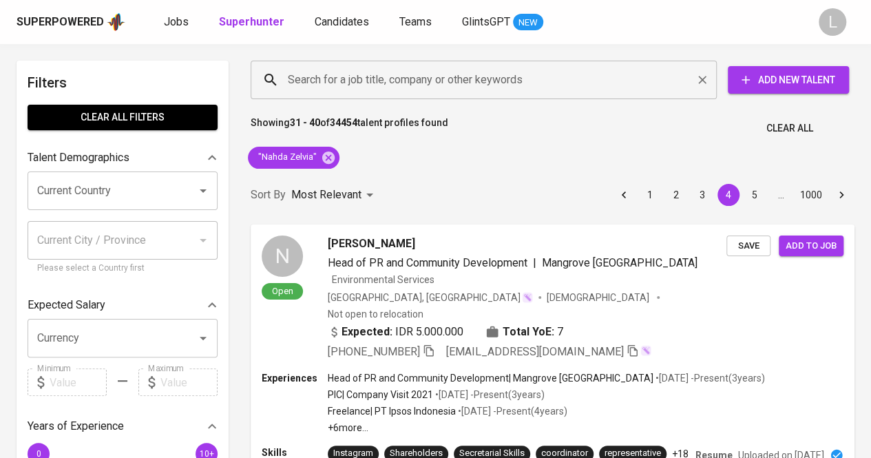
click at [497, 76] on input "Search for a job title, company or other keywords" at bounding box center [487, 80] width 406 height 26
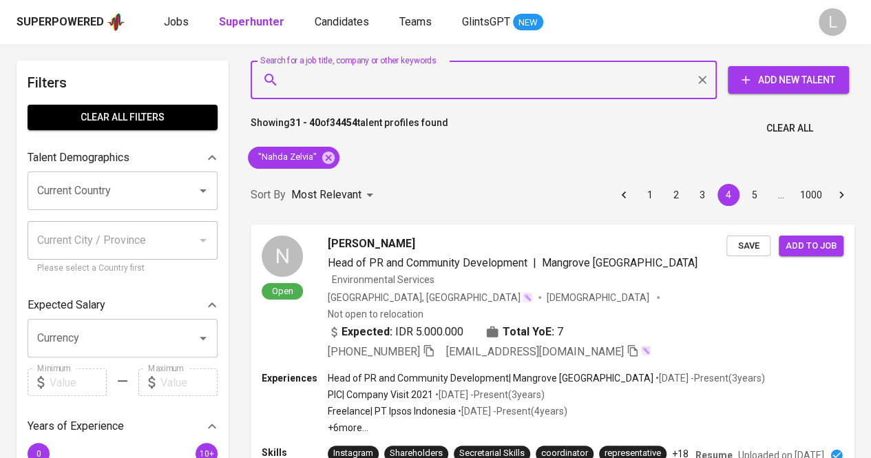
paste input "[EMAIL_ADDRESS][DOMAIN_NAME]"
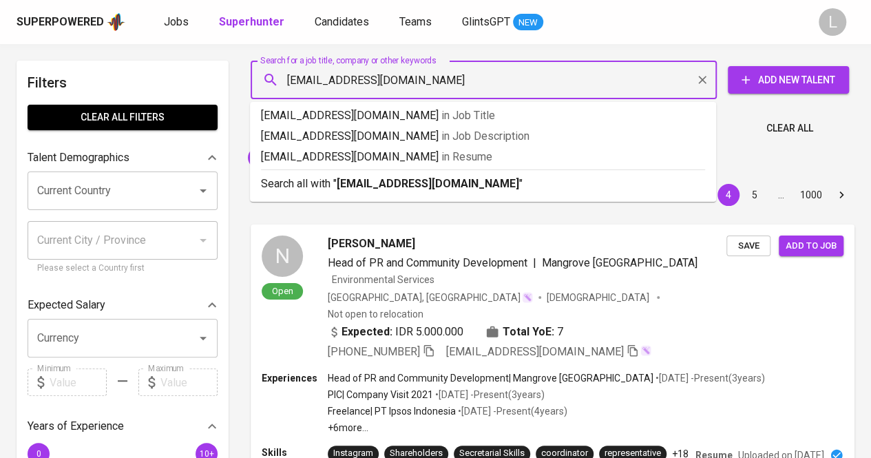
drag, startPoint x: 497, startPoint y: 76, endPoint x: 480, endPoint y: 162, distance: 87.1
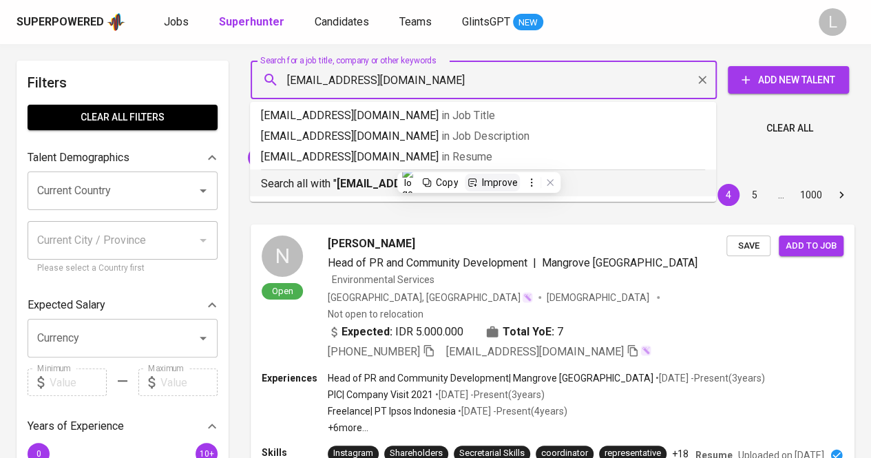
type input "[EMAIL_ADDRESS][DOMAIN_NAME]"
click at [486, 181] on div "Improve" at bounding box center [500, 182] width 36 height 11
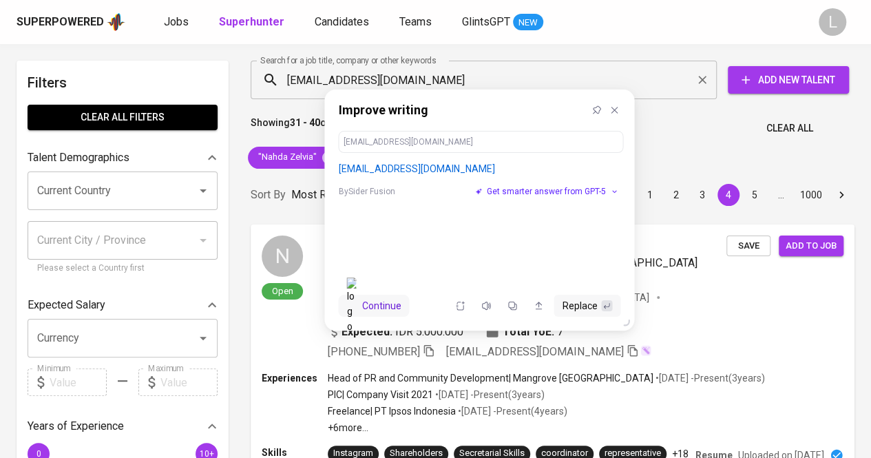
click at [625, 110] on div "Improve writing Press 'Esc' to close" at bounding box center [480, 110] width 310 height 41
click at [621, 110] on button at bounding box center [615, 110] width 18 height 18
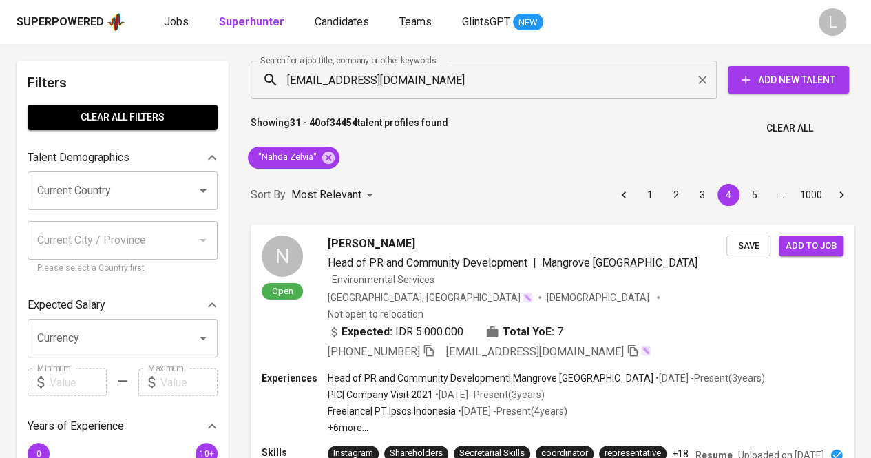
click at [603, 83] on input "[EMAIL_ADDRESS][DOMAIN_NAME]" at bounding box center [487, 80] width 406 height 26
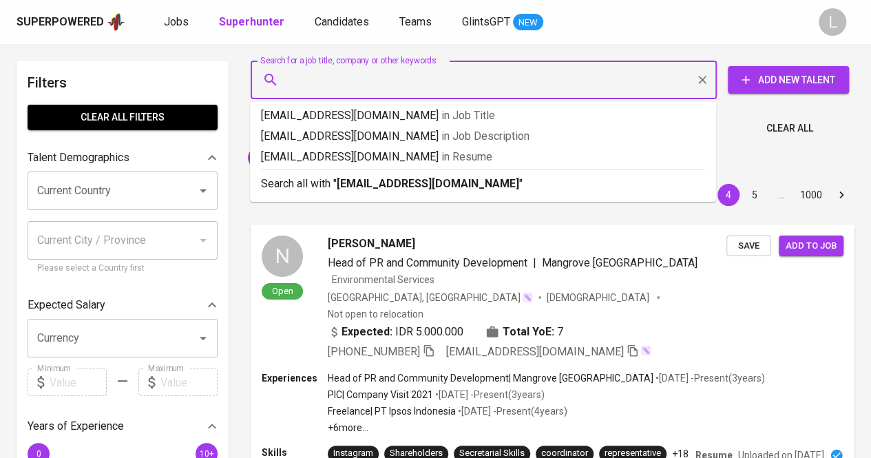
click at [470, 192] on div "Sort By Most Relevant MOST_RELEVANT 1 2 3 4 5 … 1000" at bounding box center [552, 195] width 621 height 42
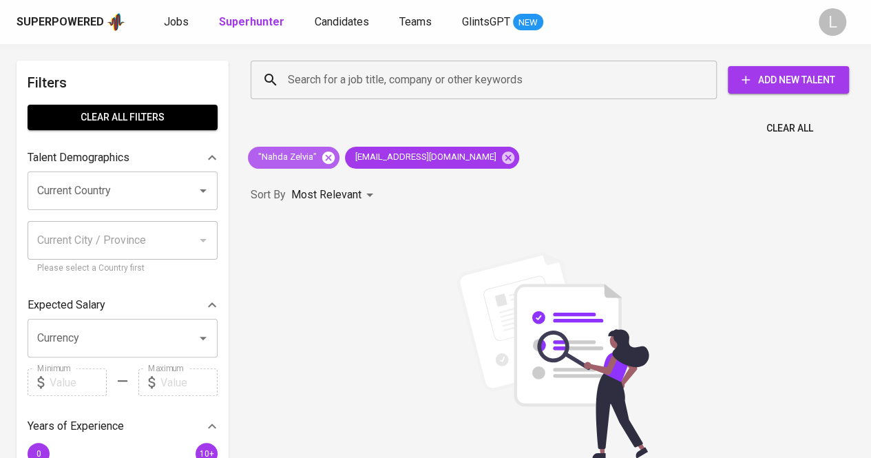
click at [328, 152] on icon at bounding box center [328, 157] width 12 height 12
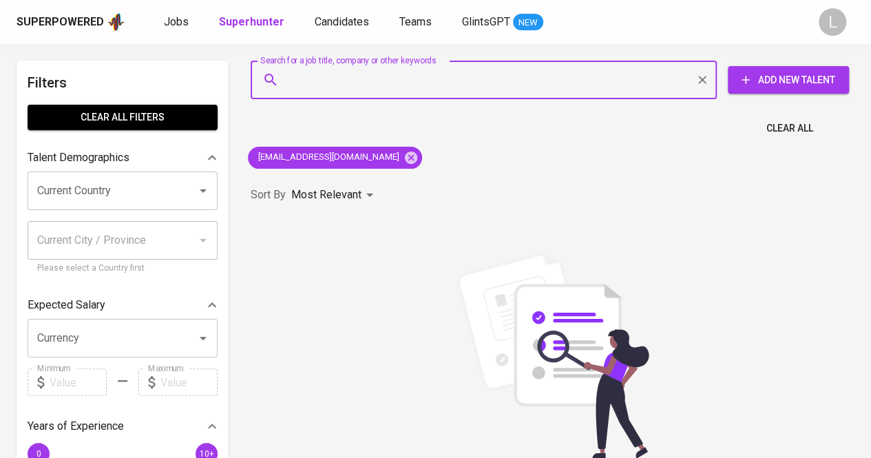
click at [482, 71] on input "Search for a job title, company or other keywords" at bounding box center [487, 80] width 406 height 26
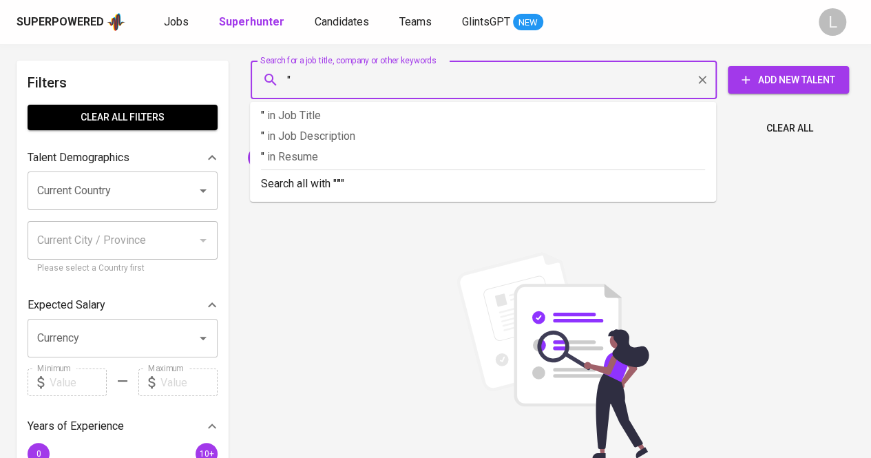
paste input "[PERSON_NAME]"
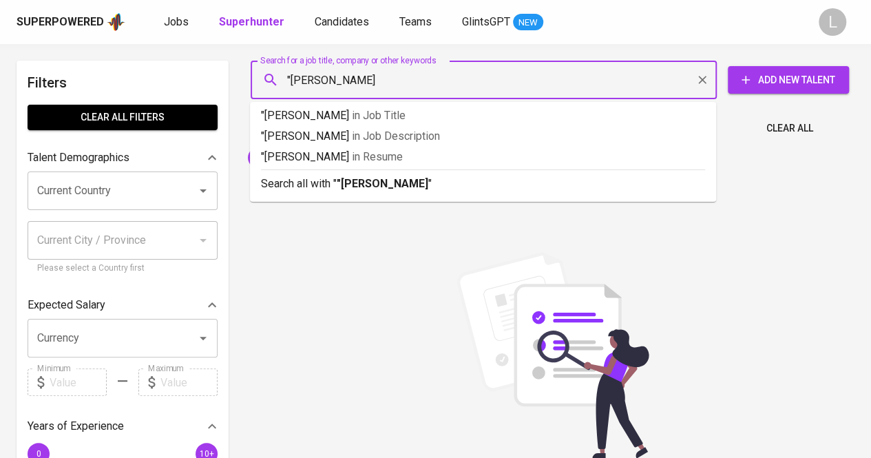
type input ""[PERSON_NAME]""
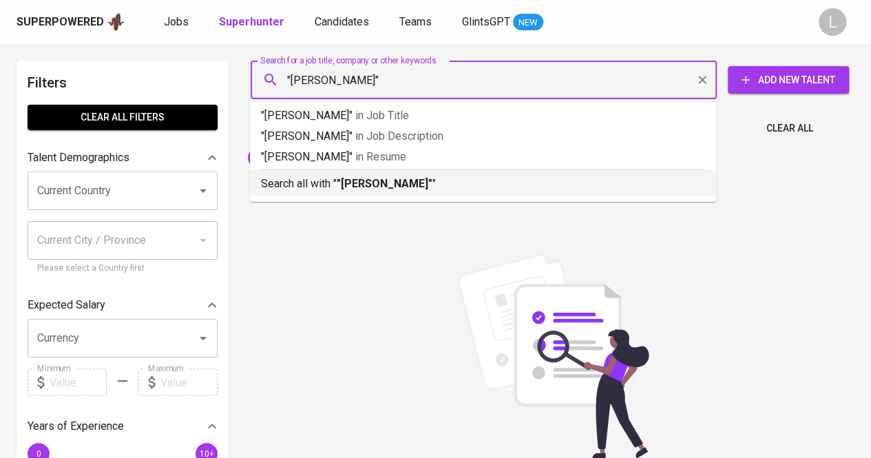
click at [433, 183] on b ""[PERSON_NAME]"" at bounding box center [385, 183] width 96 height 13
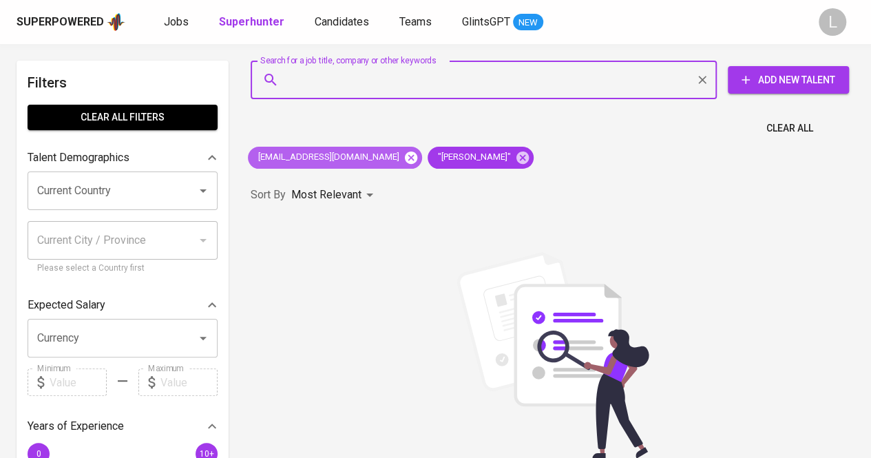
click at [420, 158] on div "[EMAIL_ADDRESS][DOMAIN_NAME]" at bounding box center [335, 158] width 174 height 22
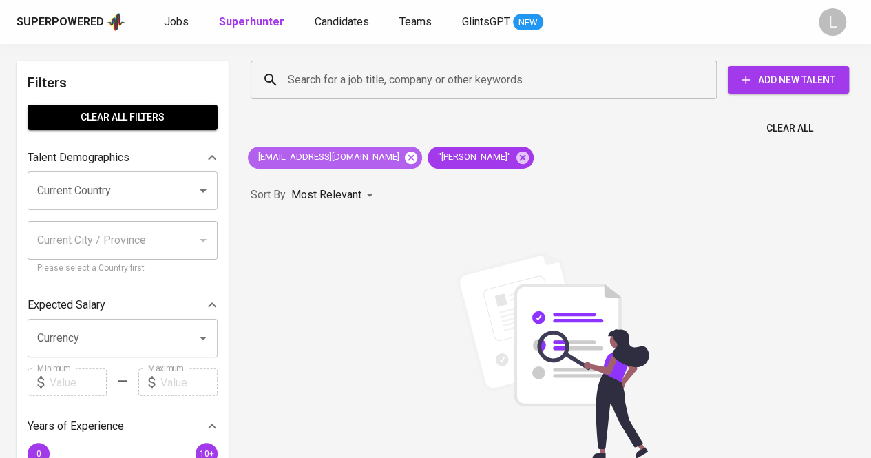
click at [415, 156] on icon at bounding box center [411, 157] width 12 height 12
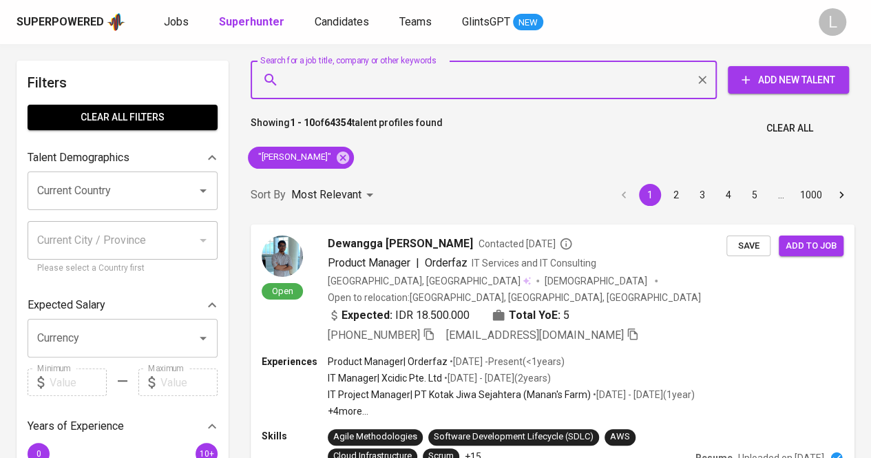
click at [439, 79] on input "Search for a job title, company or other keywords" at bounding box center [487, 80] width 406 height 26
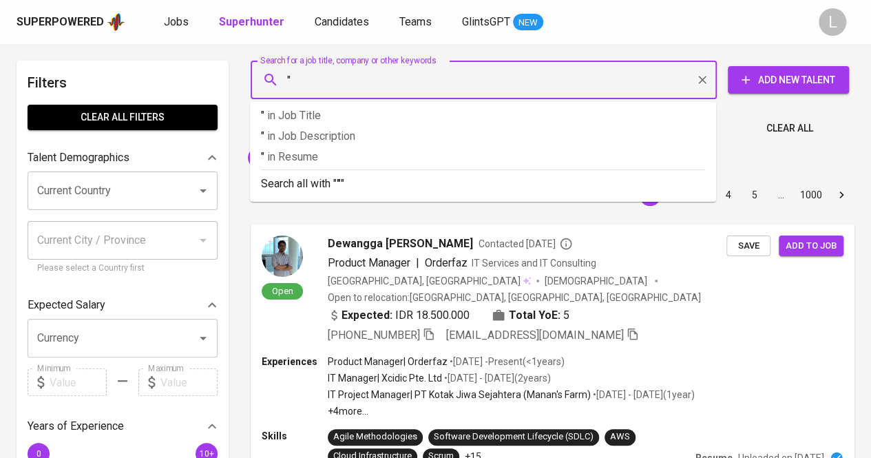
paste input "Amalia Almas Khairi"
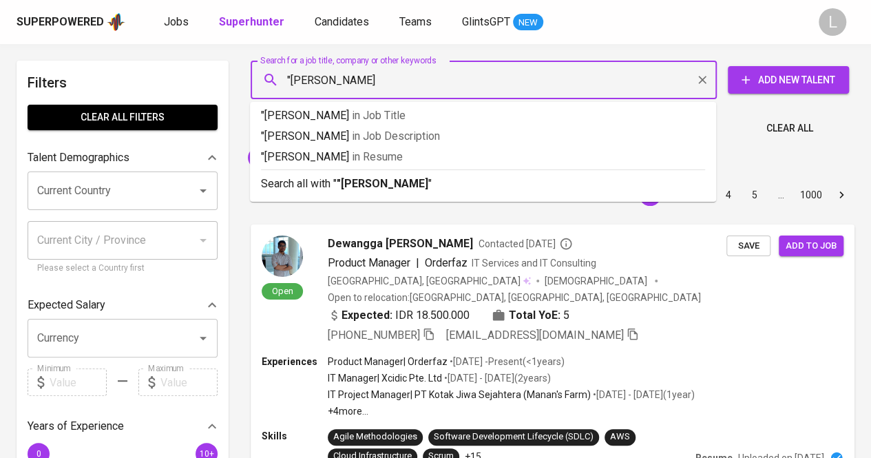
type input ""[PERSON_NAME]""
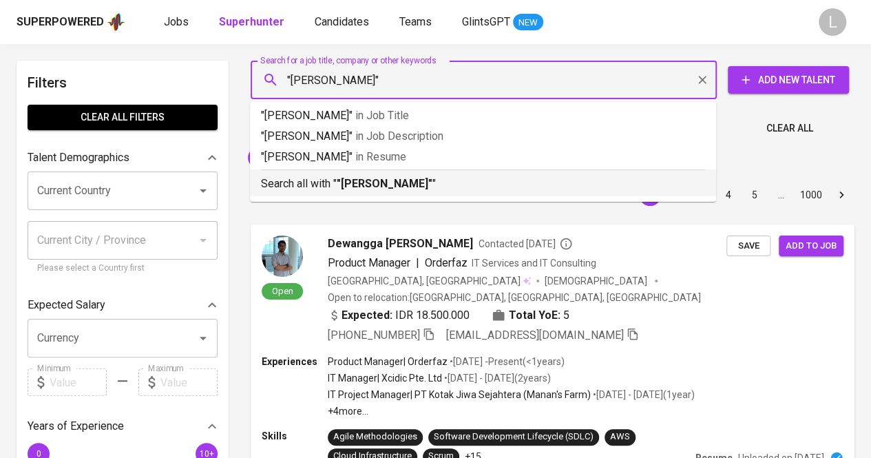
click at [402, 178] on b ""[PERSON_NAME]"" at bounding box center [385, 183] width 96 height 13
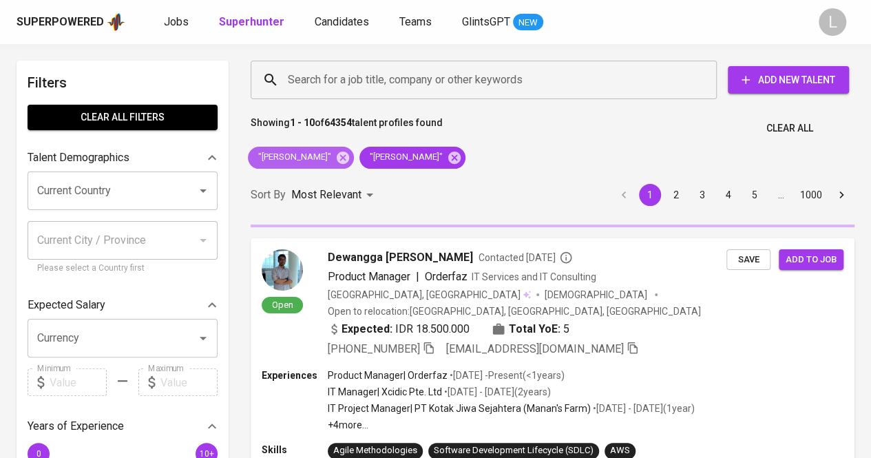
click at [351, 158] on icon at bounding box center [342, 157] width 15 height 15
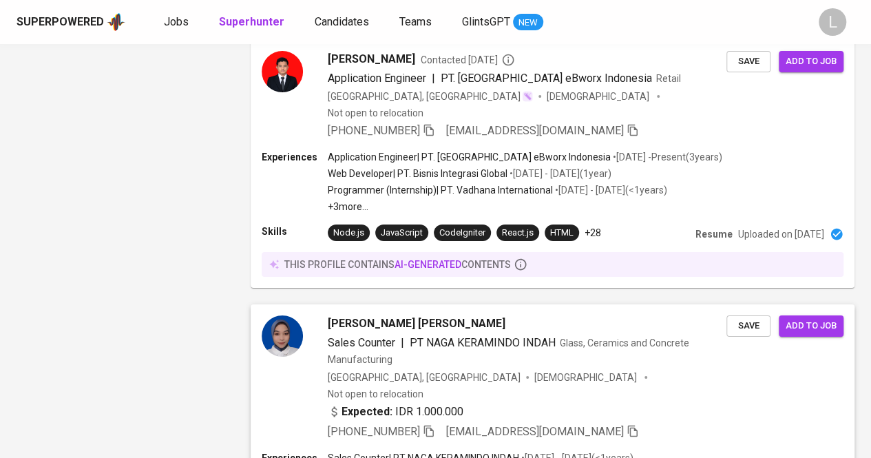
scroll to position [2558, 0]
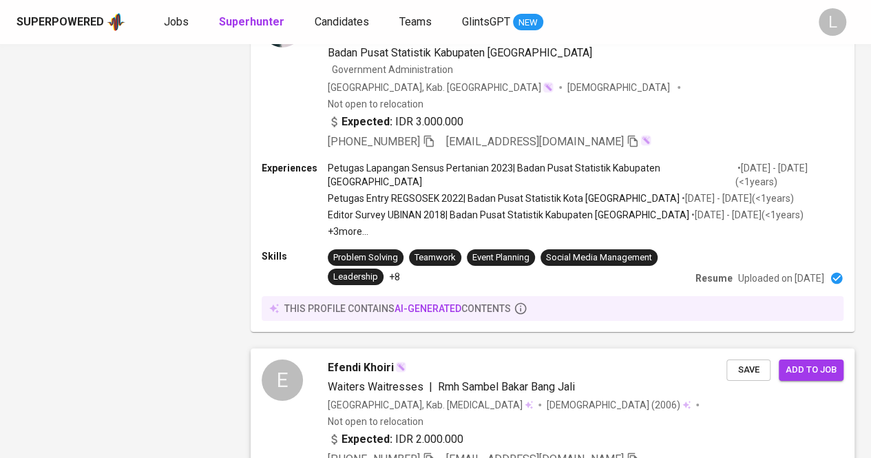
scroll to position [2306, 0]
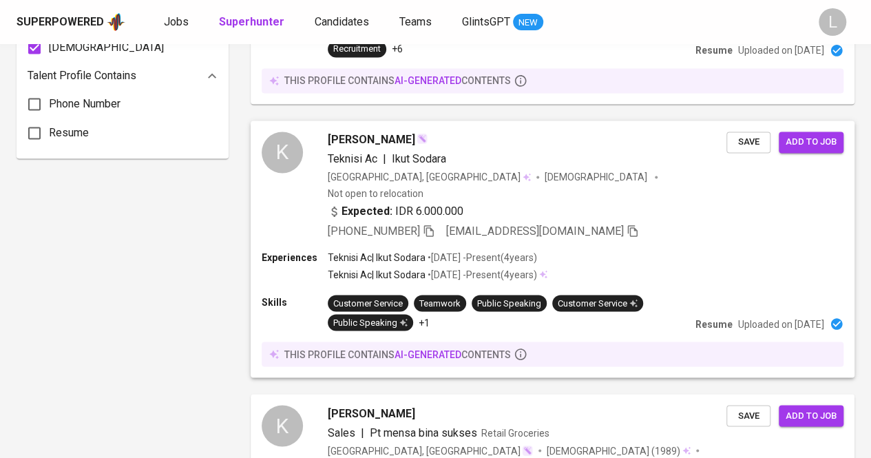
scroll to position [1100, 0]
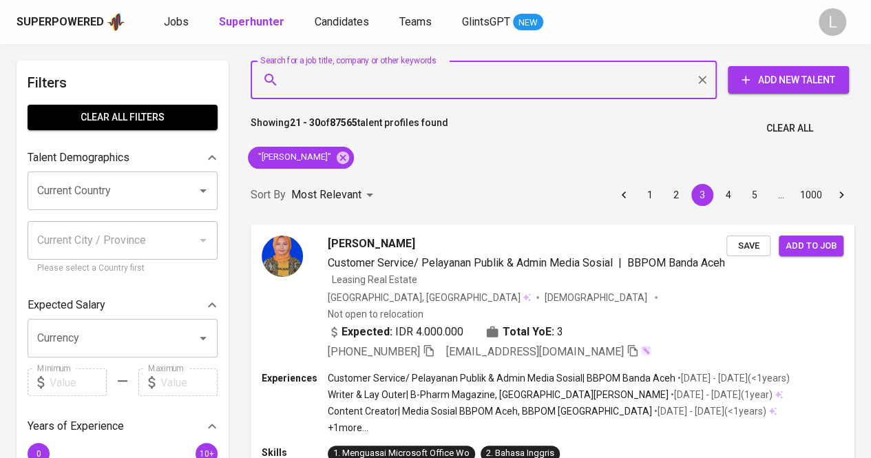
click at [382, 79] on input "Search for a job title, company or other keywords" at bounding box center [487, 80] width 406 height 26
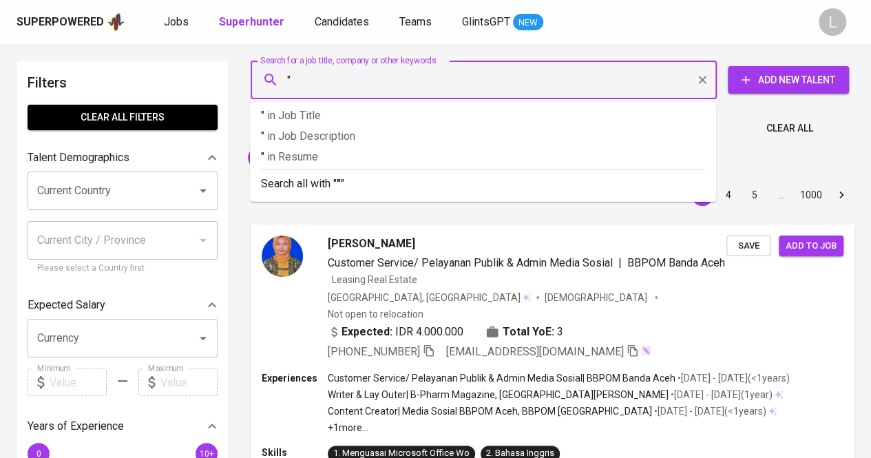
paste input "[PERSON_NAME]"
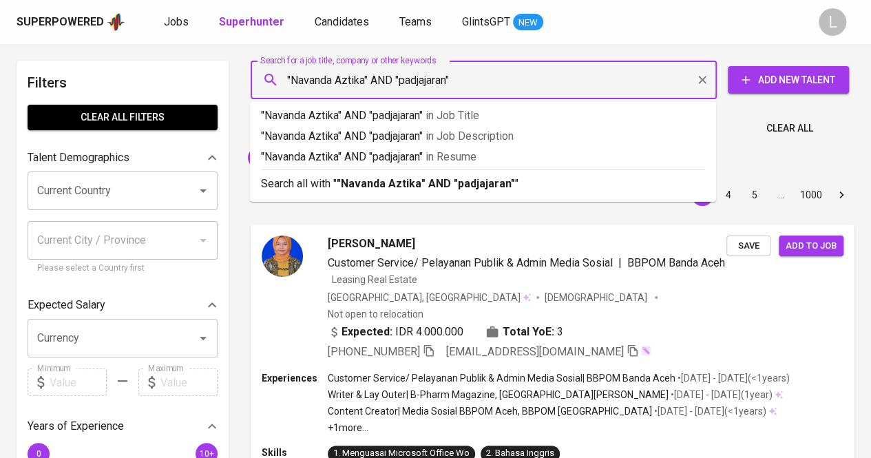
click at [428, 83] on input ""Navanda Aztika" AND "padjajaran"" at bounding box center [487, 80] width 406 height 26
type input ""Navanda Aztika" AND "padjadjaran""
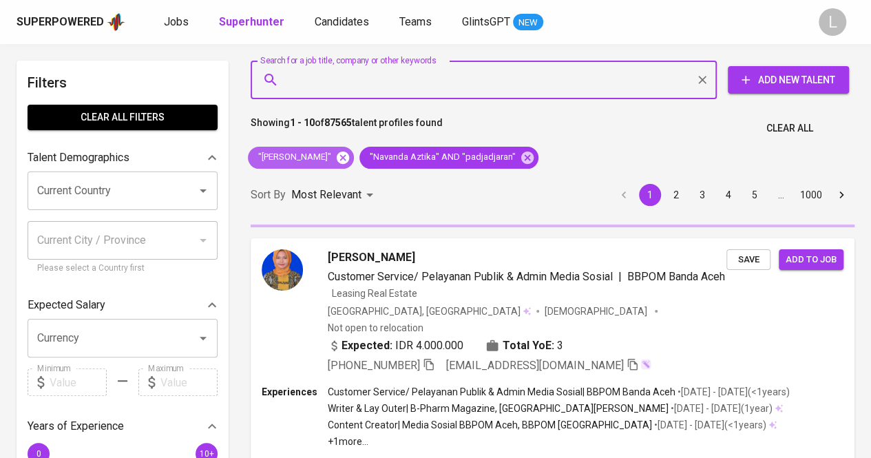
click at [351, 159] on icon at bounding box center [342, 157] width 15 height 15
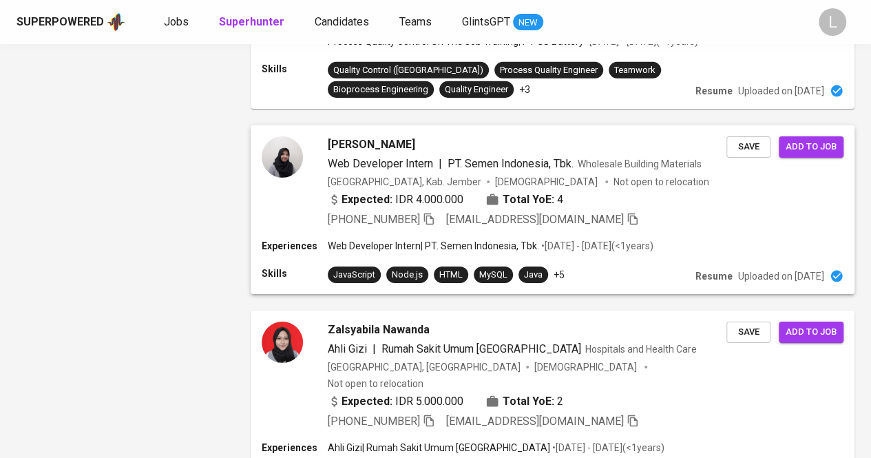
scroll to position [2247, 0]
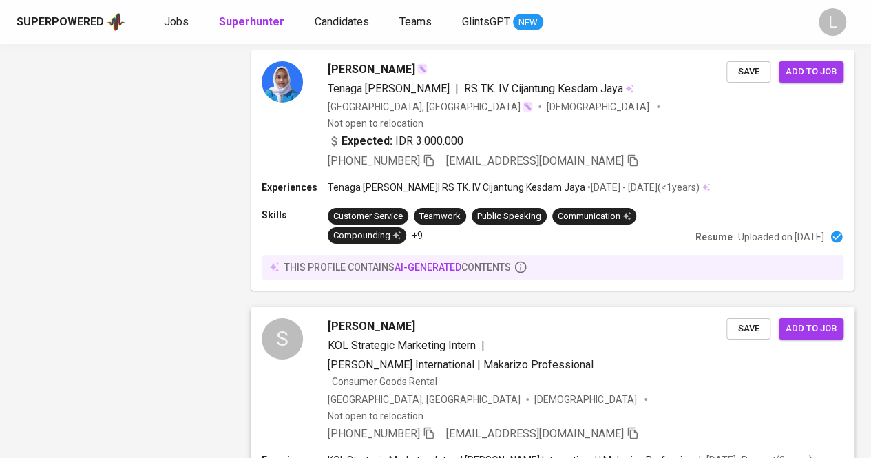
scroll to position [2298, 0]
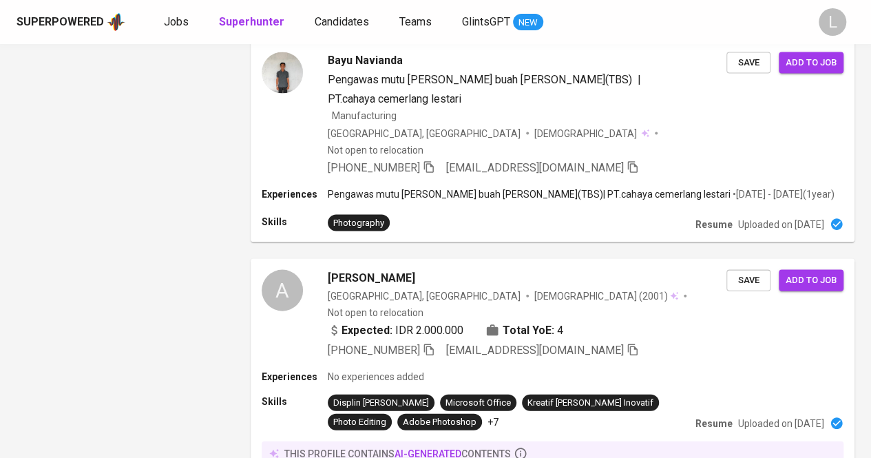
scroll to position [1363, 0]
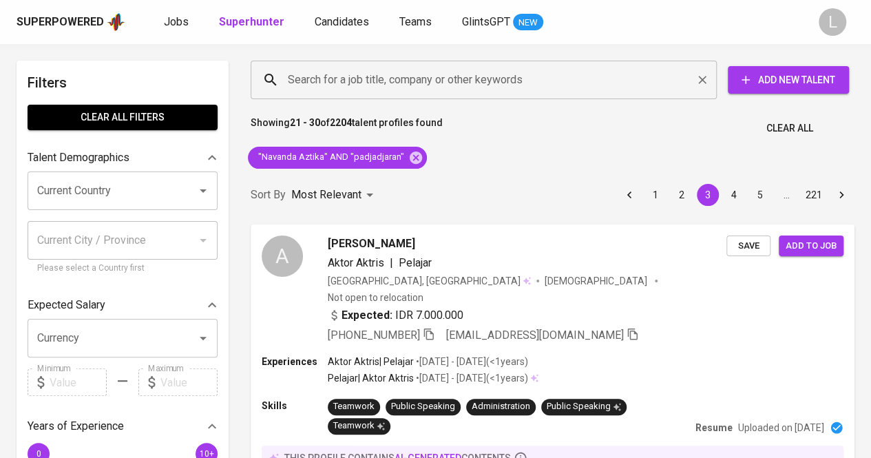
click at [395, 74] on input "Search for a job title, company or other keywords" at bounding box center [487, 80] width 406 height 26
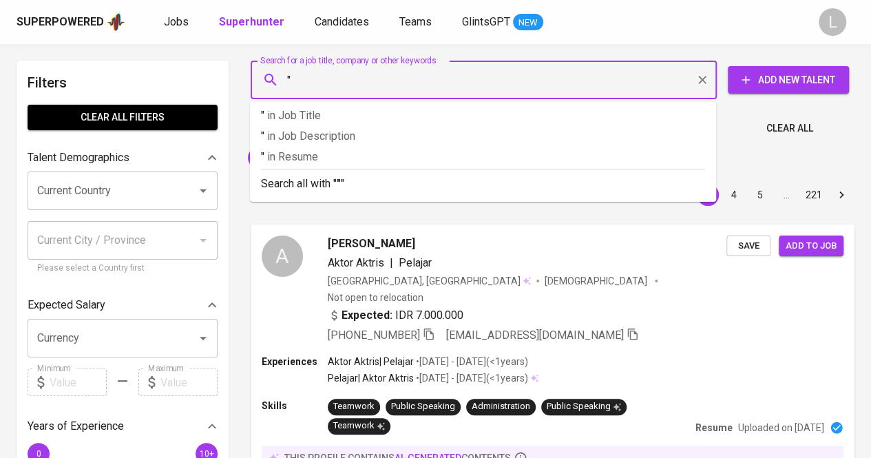
paste input "[PERSON_NAME] [PERSON_NAME]"
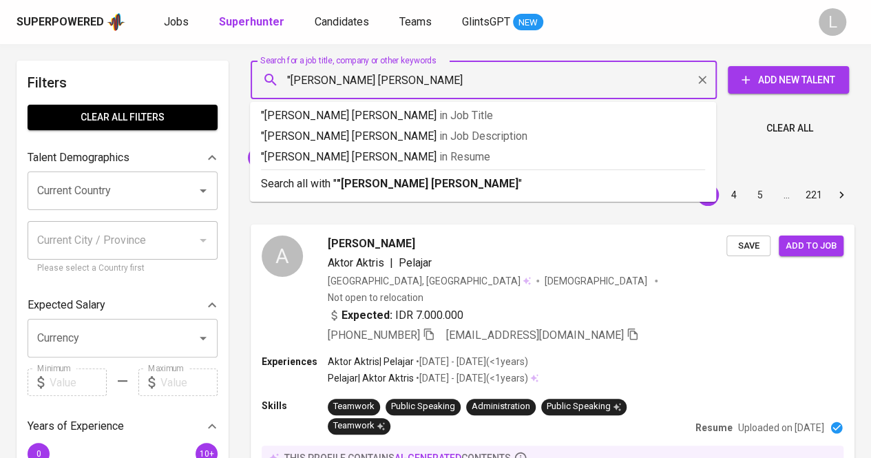
type input ""[PERSON_NAME] [PERSON_NAME]""
click at [386, 186] on b ""[PERSON_NAME] [PERSON_NAME]"" at bounding box center [430, 183] width 186 height 13
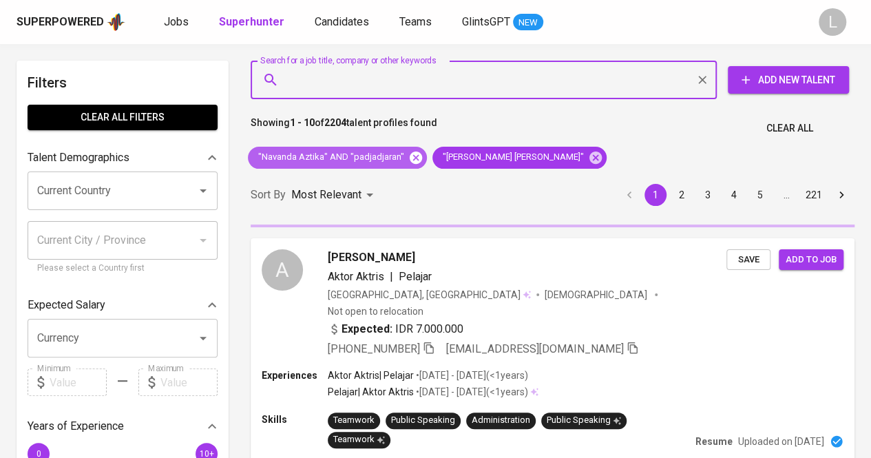
click at [415, 158] on icon at bounding box center [416, 157] width 12 height 12
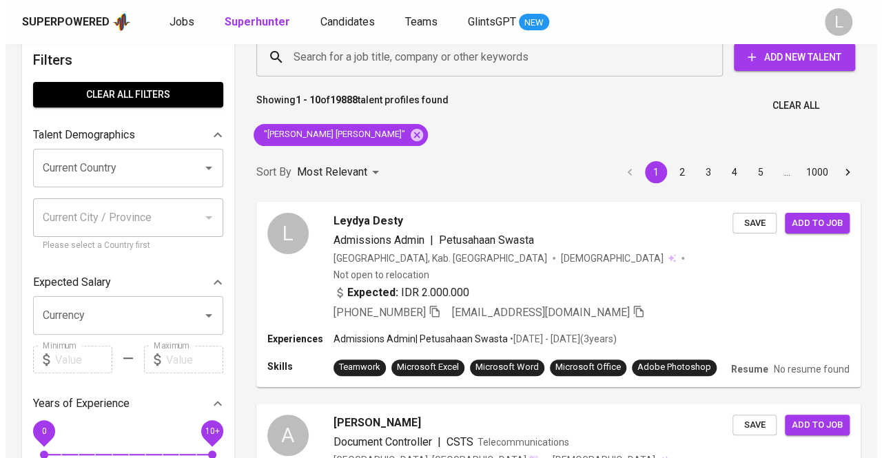
scroll to position [26, 0]
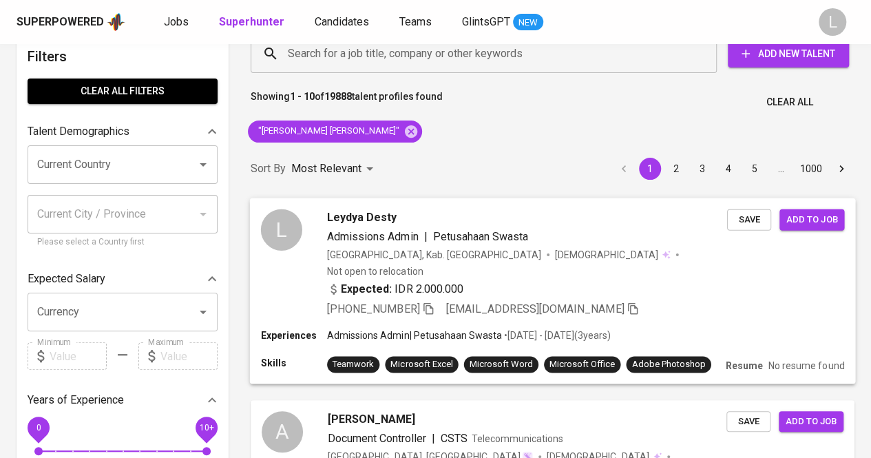
click at [368, 227] on div "Leydya Desty Admissions Admin | Petusahaan Swasta [GEOGRAPHIC_DATA], Kab. Agam …" at bounding box center [527, 263] width 400 height 109
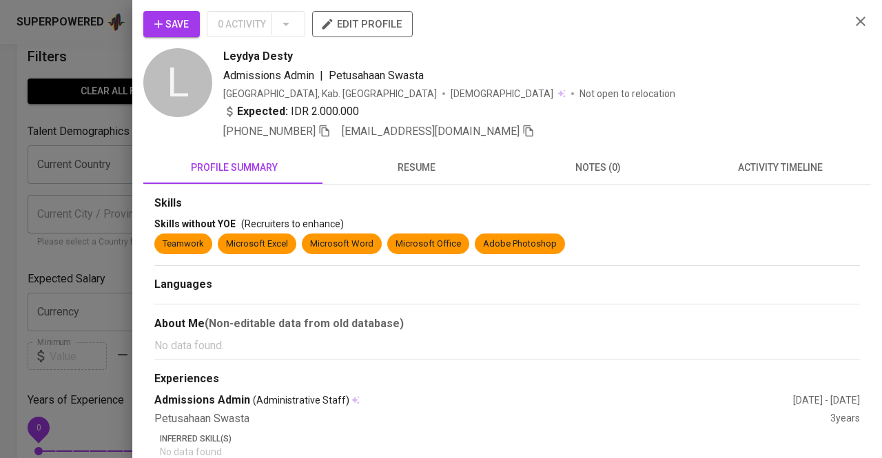
click at [397, 170] on span "resume" at bounding box center [415, 167] width 165 height 17
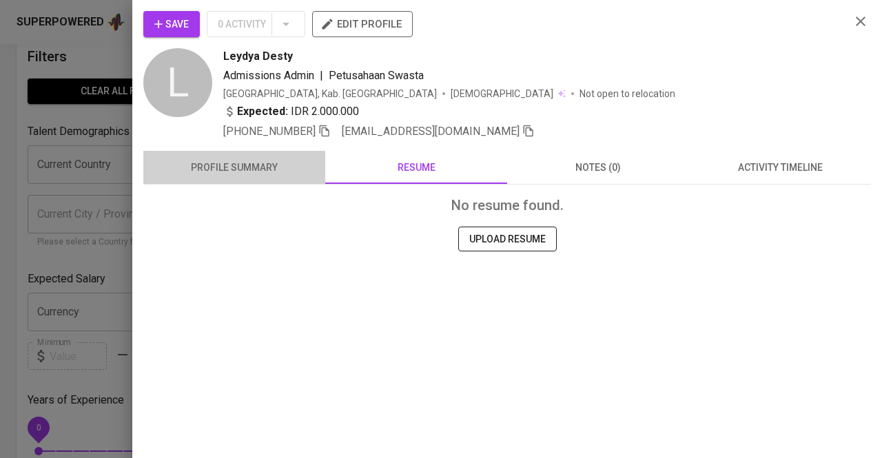
click at [289, 175] on span "profile summary" at bounding box center [234, 167] width 165 height 17
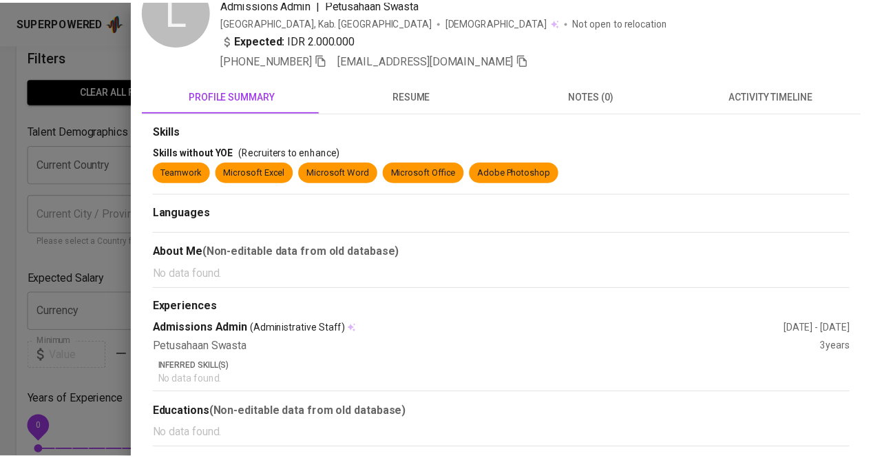
scroll to position [72, 0]
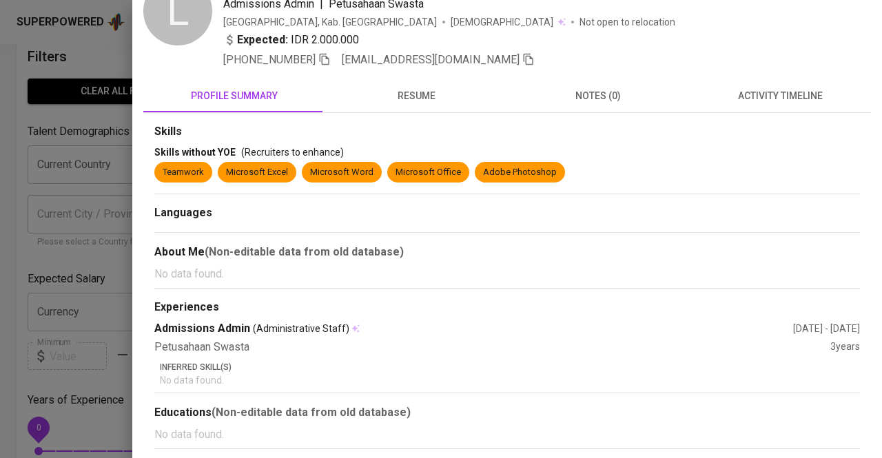
click at [0, 265] on div at bounding box center [441, 229] width 882 height 458
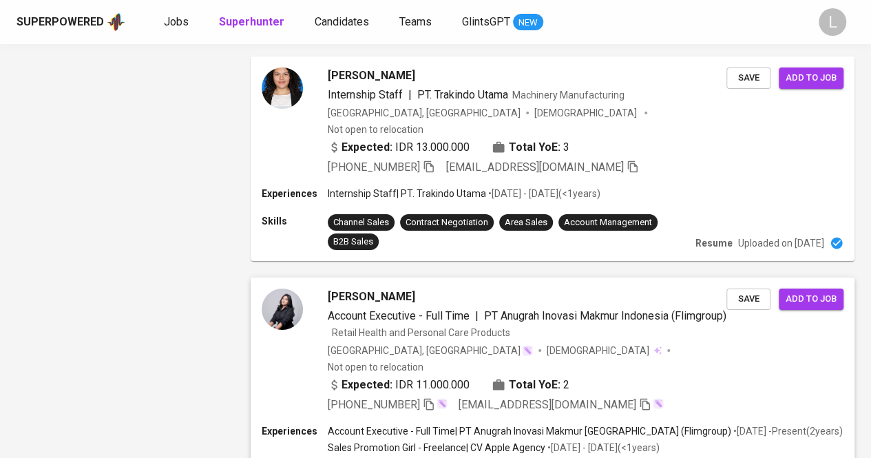
scroll to position [2598, 0]
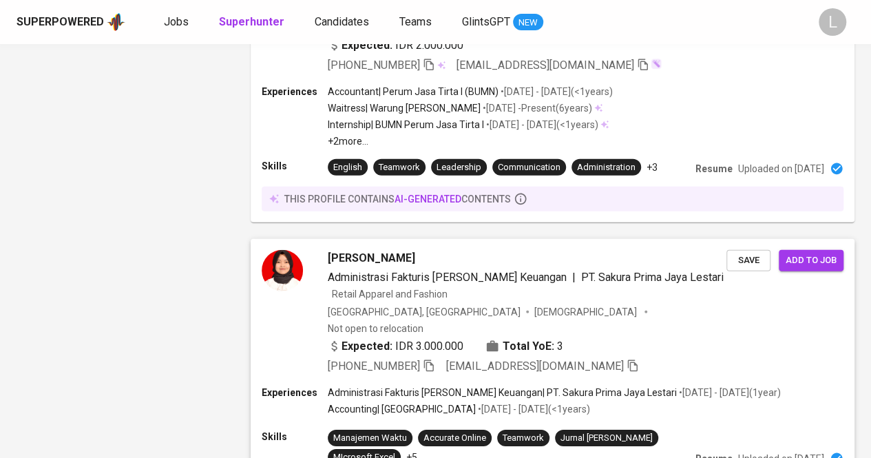
scroll to position [2432, 0]
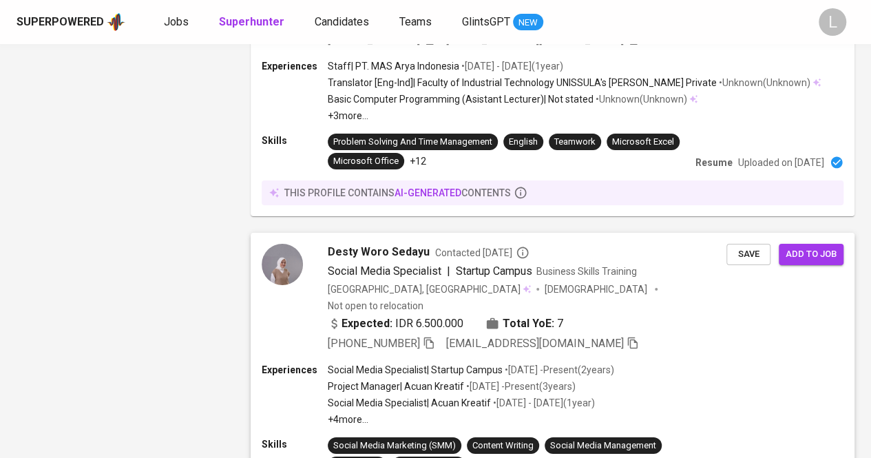
scroll to position [2510, 0]
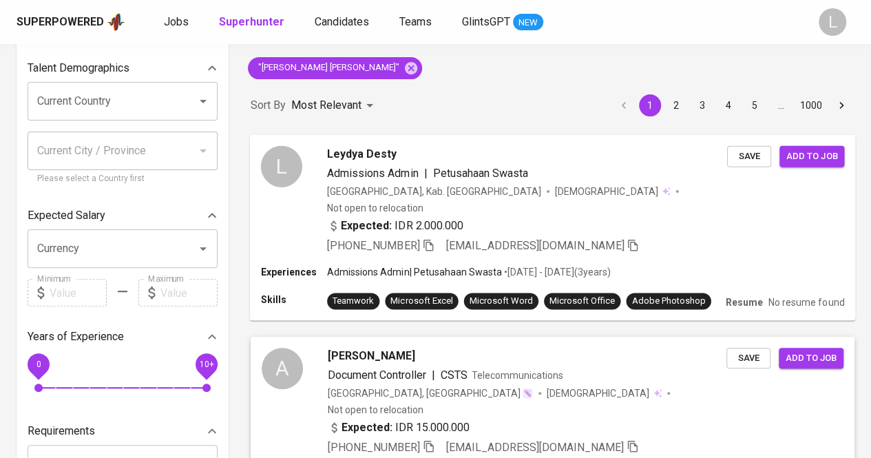
scroll to position [87, 0]
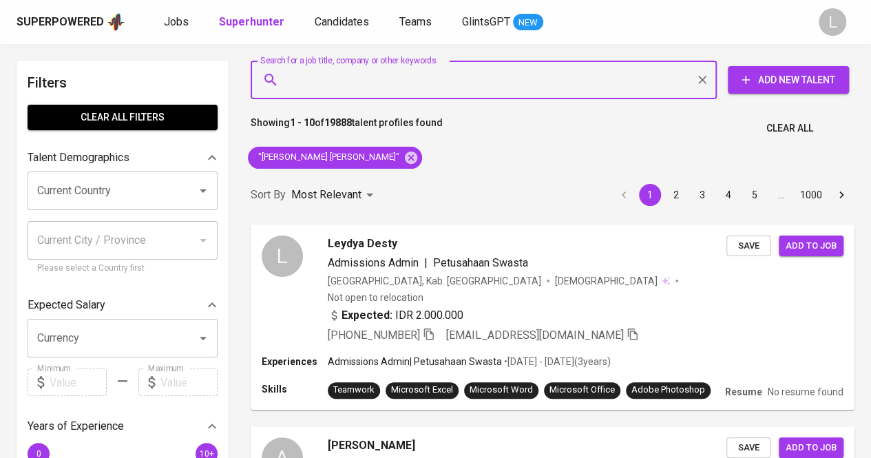
click at [377, 73] on input "Search for a job title, company or other keywords" at bounding box center [487, 80] width 406 height 26
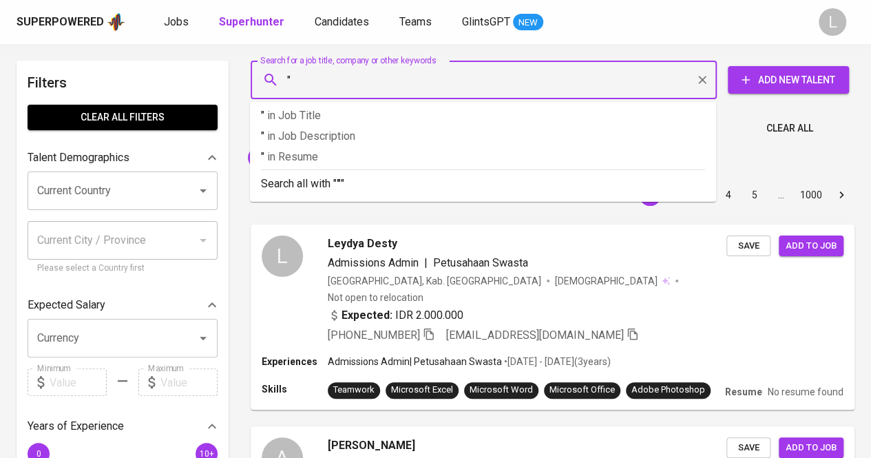
paste input "Ragil Prakoso"
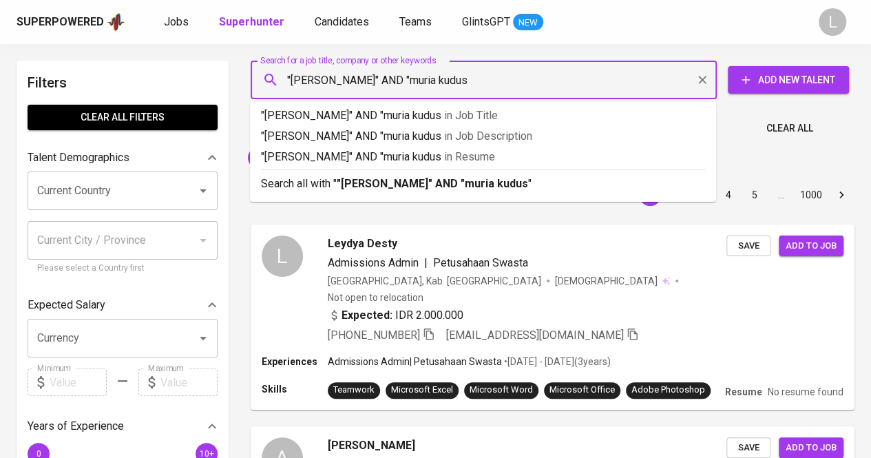
type input ""Ragil Prakoso" AND "muria kudus""
click at [373, 196] on ul ""Ragil Prakoso" AND "muria kudus" in Job Title "Ragil Prakoso" AND "muria kudus…" at bounding box center [483, 152] width 466 height 100
click at [373, 184] on b ""Ragil Prakoso" AND "muria kudus"" at bounding box center [435, 183] width 196 height 13
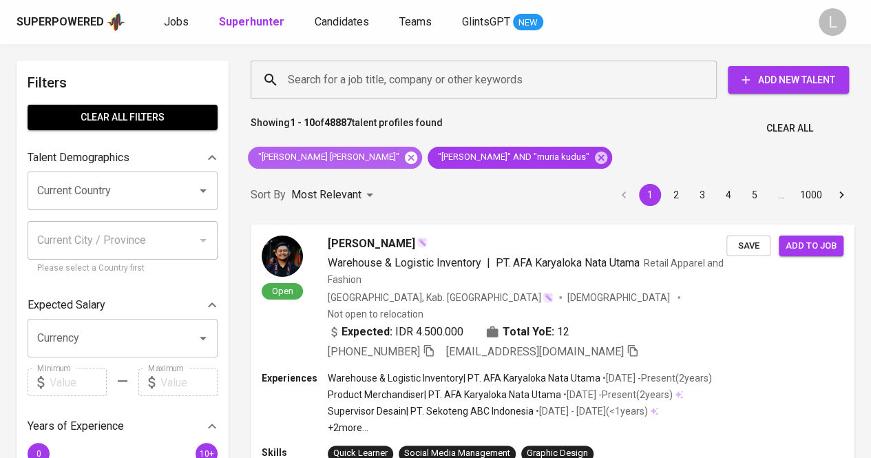
click at [405, 154] on icon at bounding box center [411, 157] width 12 height 12
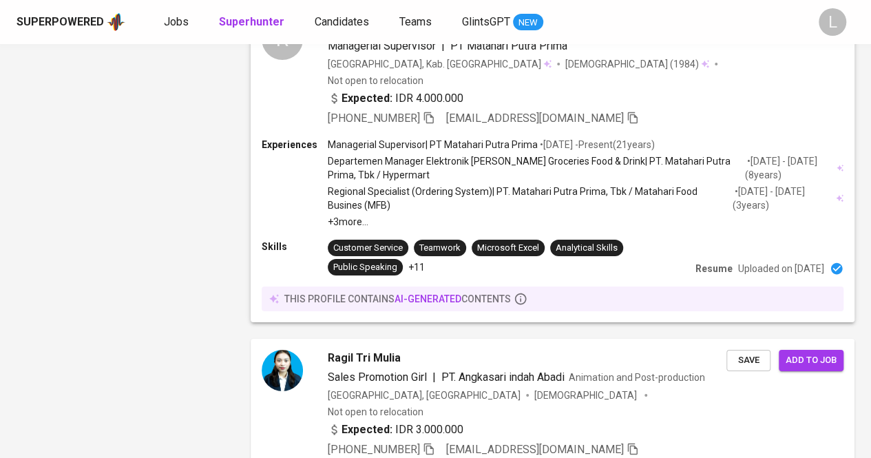
scroll to position [2510, 0]
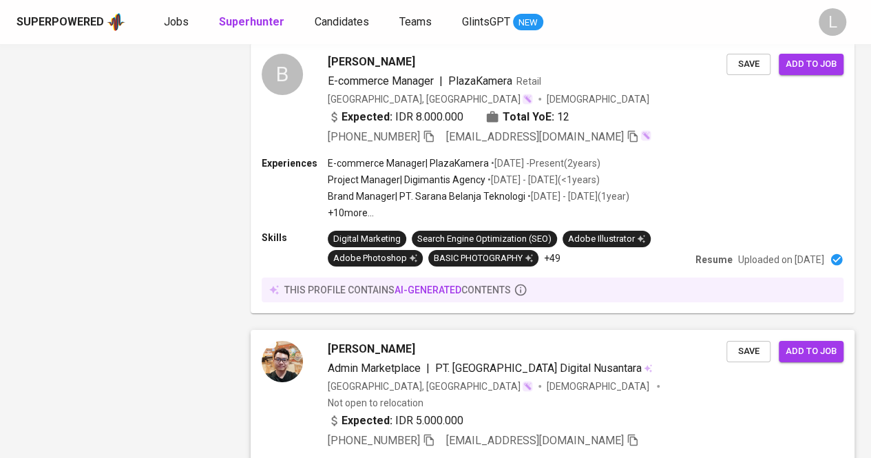
scroll to position [2438, 0]
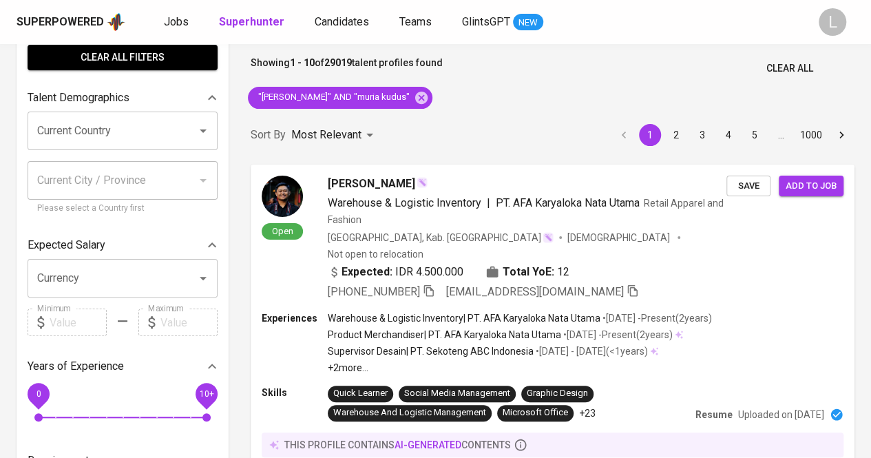
scroll to position [17, 0]
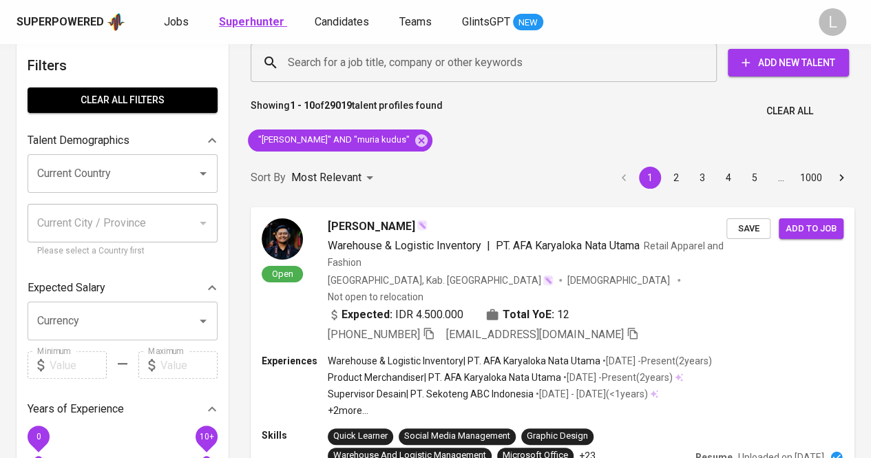
click at [245, 28] on link "Superhunter" at bounding box center [253, 22] width 68 height 17
click at [152, 176] on div "Current Country" at bounding box center [123, 173] width 190 height 39
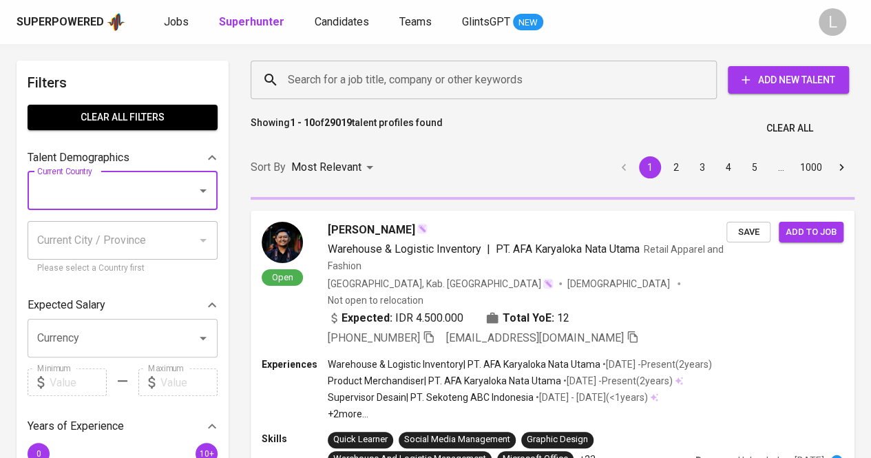
click at [127, 169] on div "Talent Demographics" at bounding box center [123, 158] width 190 height 28
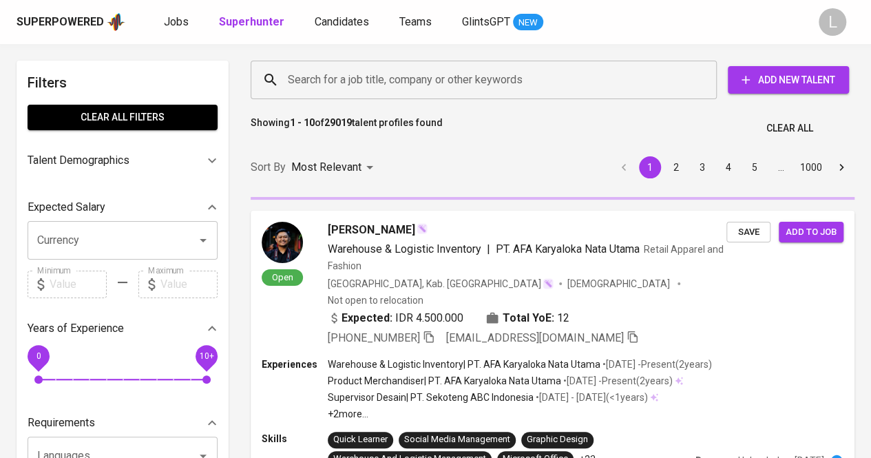
click at [103, 200] on p "Expected Salary" at bounding box center [67, 207] width 78 height 17
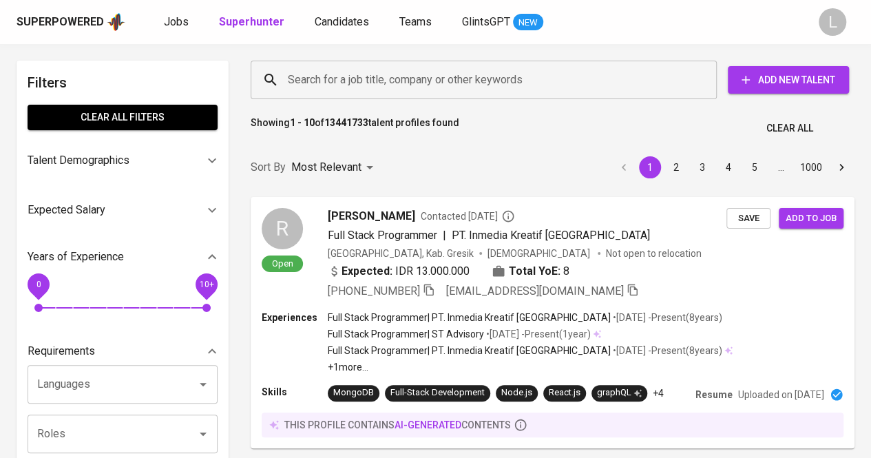
click at [102, 162] on p "Talent Demographics" at bounding box center [79, 160] width 102 height 17
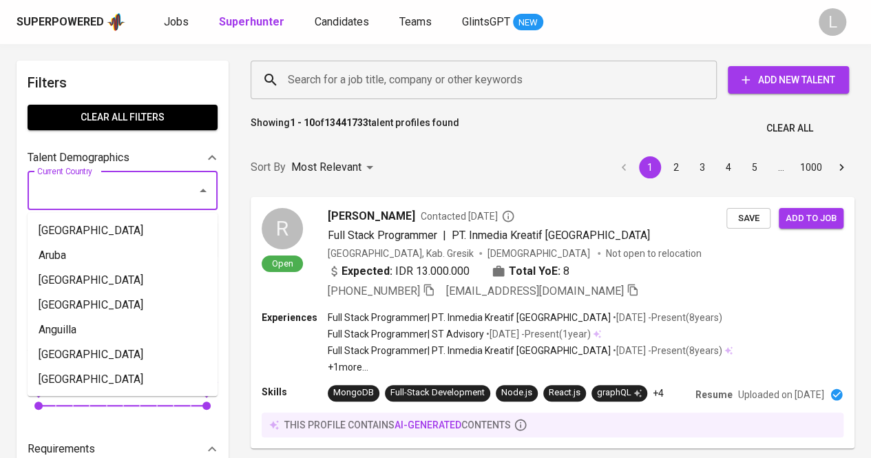
click at [85, 203] on input "Current Country" at bounding box center [103, 191] width 139 height 26
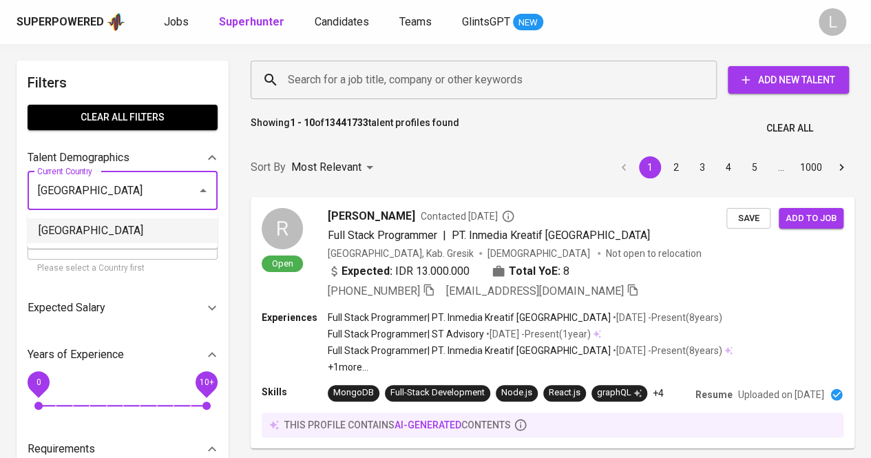
click at [130, 232] on li "[GEOGRAPHIC_DATA]" at bounding box center [123, 230] width 190 height 25
type input "[GEOGRAPHIC_DATA]"
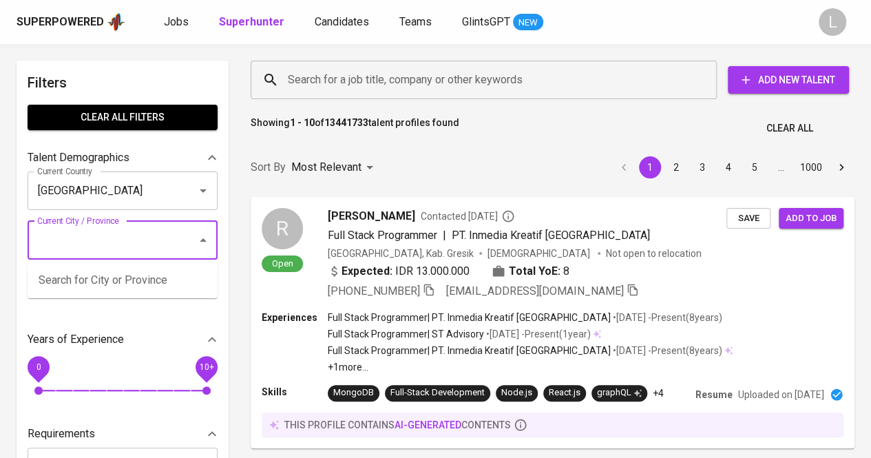
click at [79, 229] on input "Current City / Province" at bounding box center [103, 240] width 139 height 26
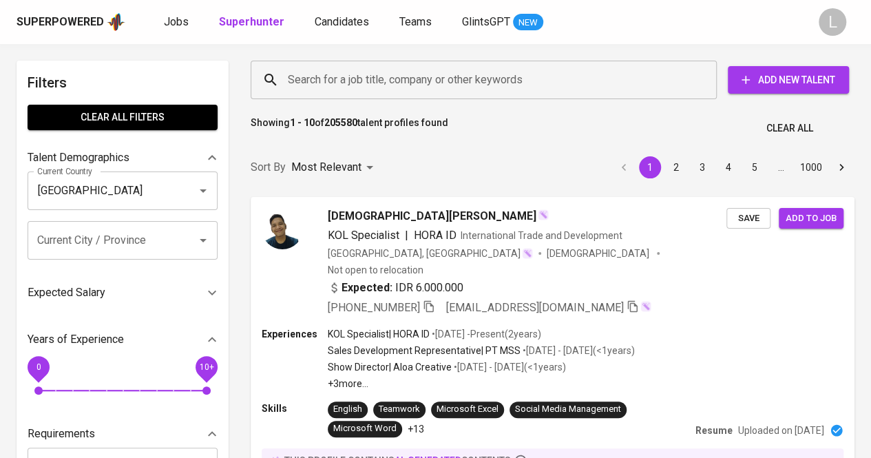
click at [263, 149] on div "Sort By Most Relevant MOST_RELEVANT 1 2 3 4 5 … 1000" at bounding box center [552, 168] width 621 height 42
click at [183, 188] on icon "Clear" at bounding box center [185, 191] width 8 height 8
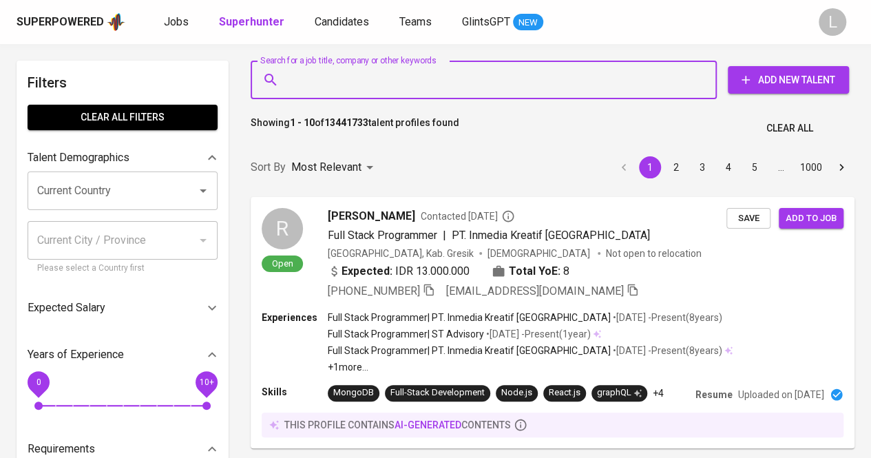
click at [371, 82] on input "Search for a job title, company or other keywords" at bounding box center [487, 80] width 406 height 26
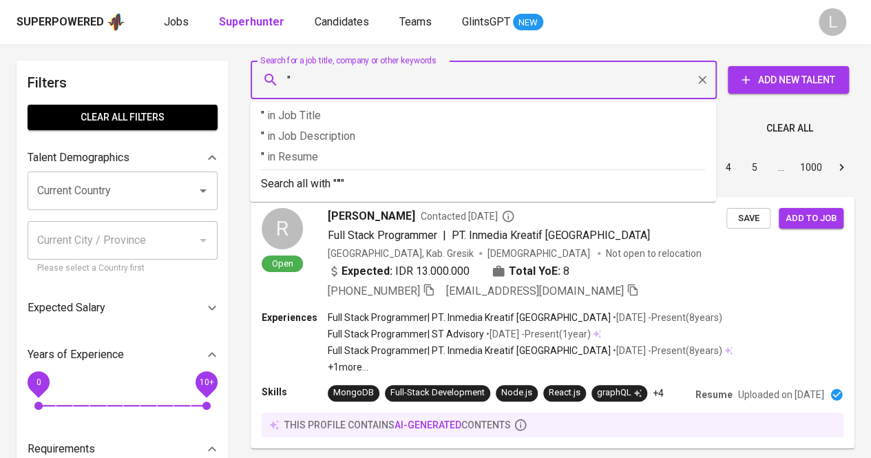
paste input "Putri [PERSON_NAME]"
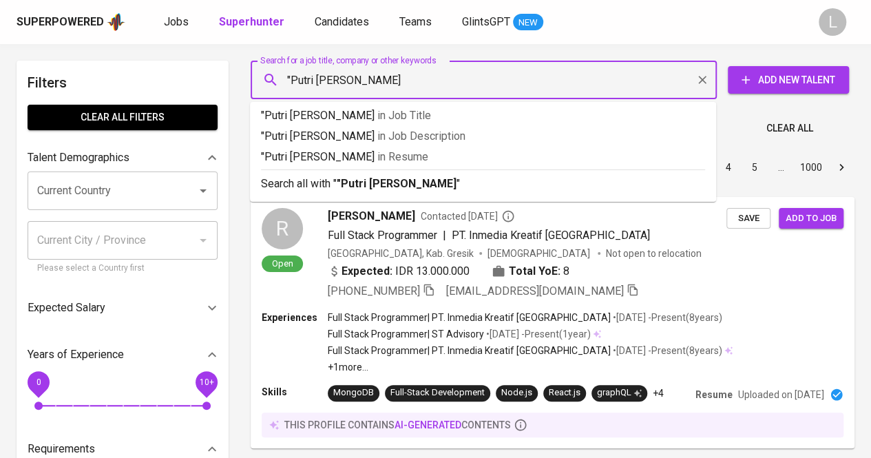
type input ""Putri [PERSON_NAME]""
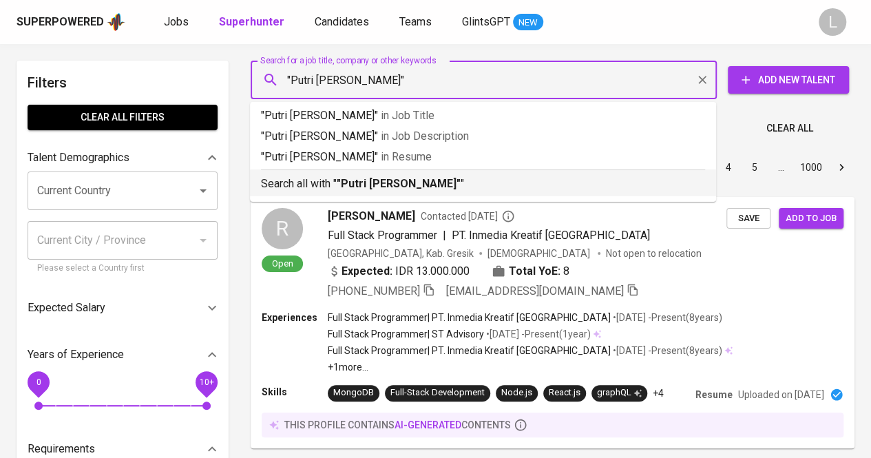
click at [372, 182] on b ""Putri [PERSON_NAME]"" at bounding box center [399, 183] width 124 height 13
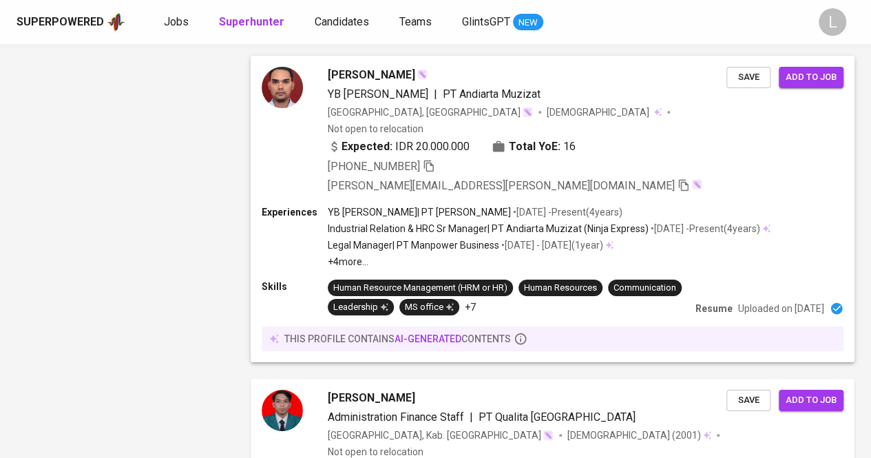
scroll to position [2611, 0]
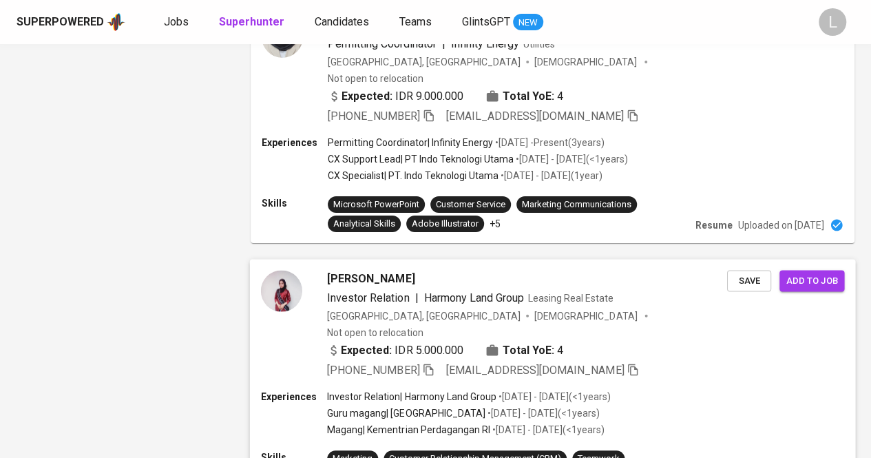
scroll to position [2549, 0]
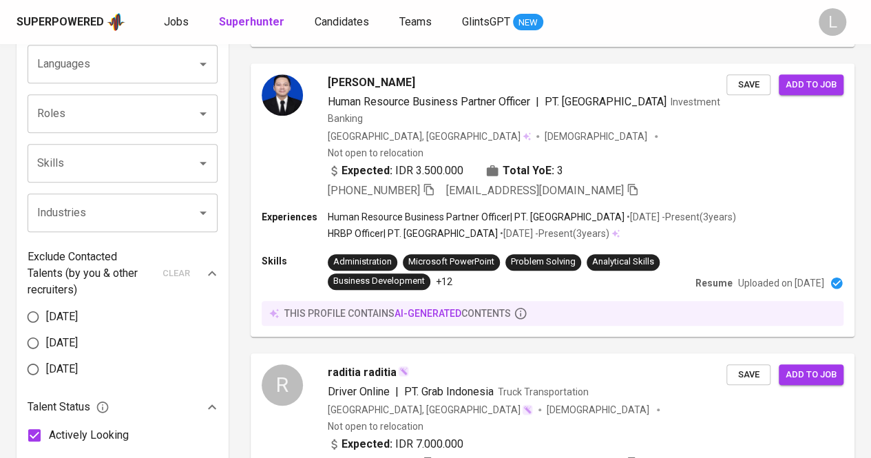
scroll to position [413, 0]
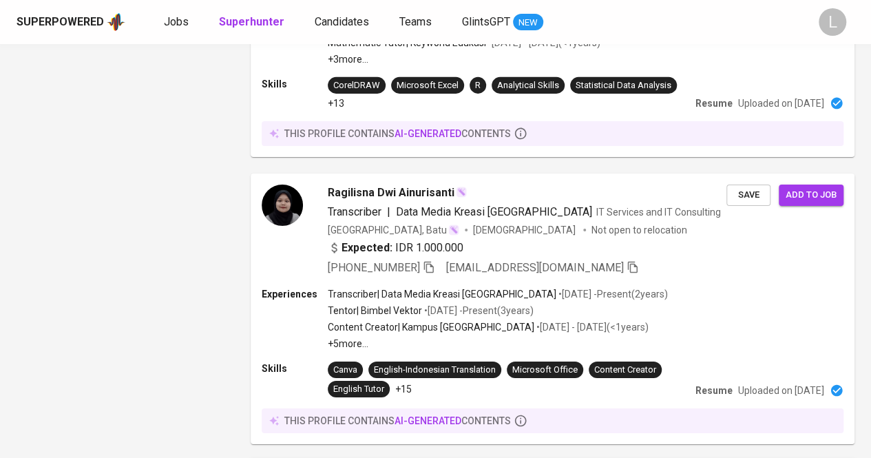
scroll to position [2456, 0]
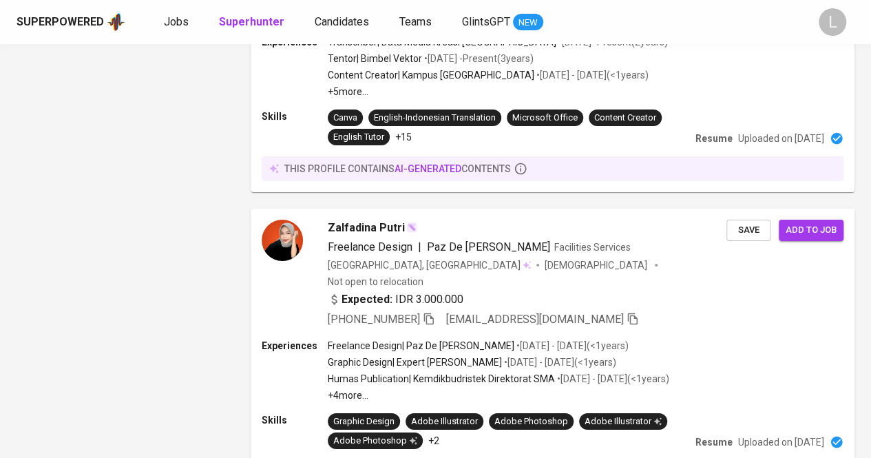
drag, startPoint x: 366, startPoint y: 392, endPoint x: 185, endPoint y: 4, distance: 428.3
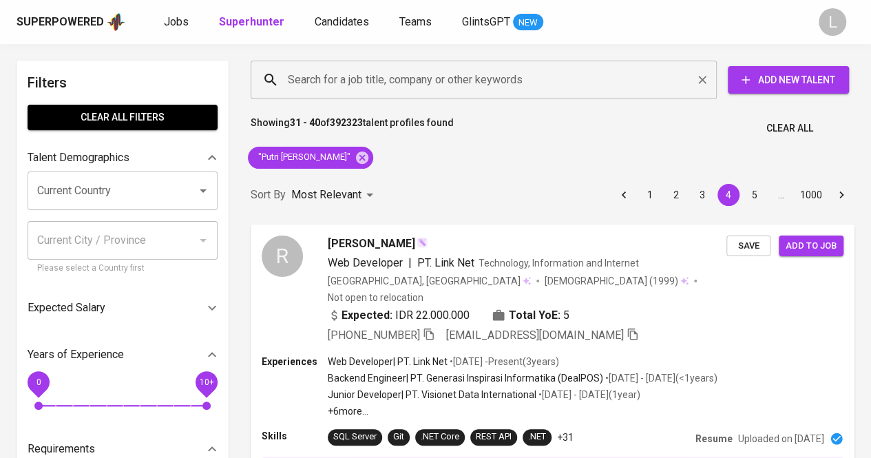
click at [431, 64] on div "Search for a job title, company or other keywords" at bounding box center [484, 80] width 466 height 39
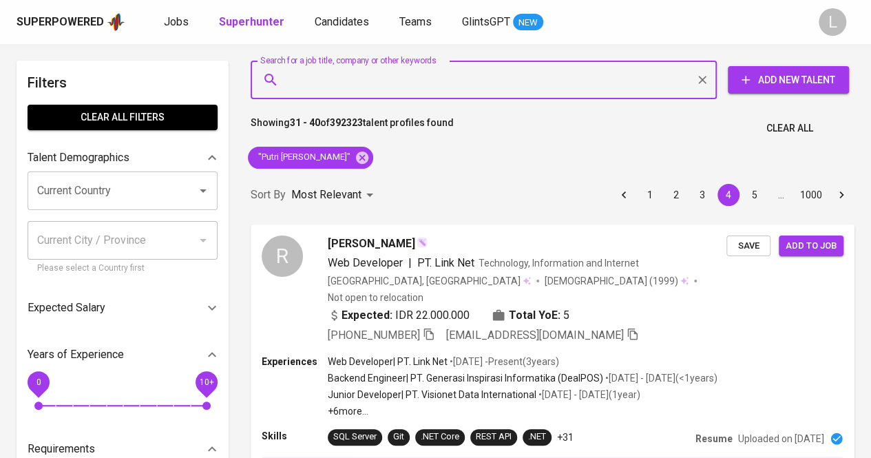
paste input "[EMAIL_ADDRESS][DOMAIN_NAME]"
type input "[EMAIL_ADDRESS][DOMAIN_NAME]"
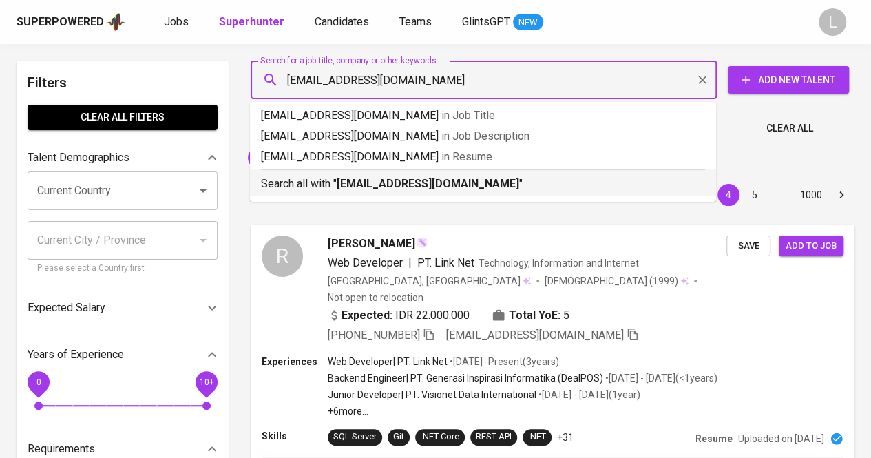
click at [411, 201] on ul "[EMAIL_ADDRESS][DOMAIN_NAME] in Job Title [EMAIL_ADDRESS][DOMAIN_NAME] in Job D…" at bounding box center [483, 152] width 466 height 100
drag, startPoint x: 417, startPoint y: 188, endPoint x: 402, endPoint y: 187, distance: 15.2
click at [417, 187] on b "[EMAIL_ADDRESS][DOMAIN_NAME]" at bounding box center [428, 183] width 183 height 13
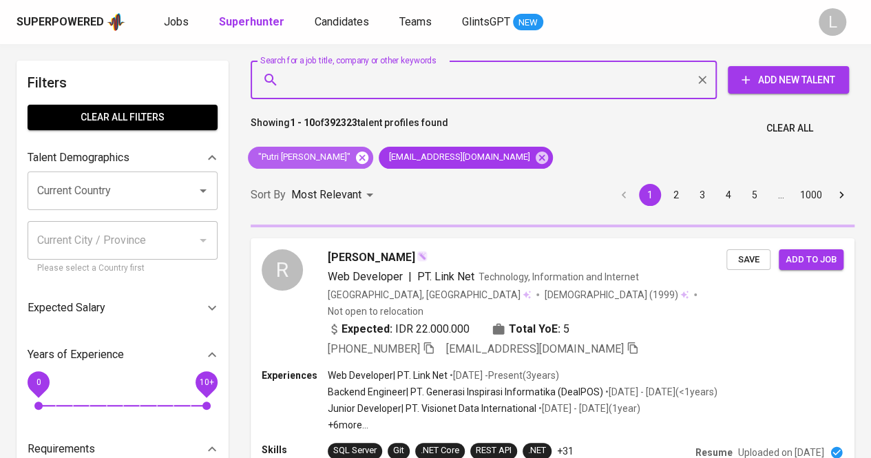
click at [356, 158] on icon at bounding box center [362, 157] width 12 height 12
